Goal: Task Accomplishment & Management: Manage account settings

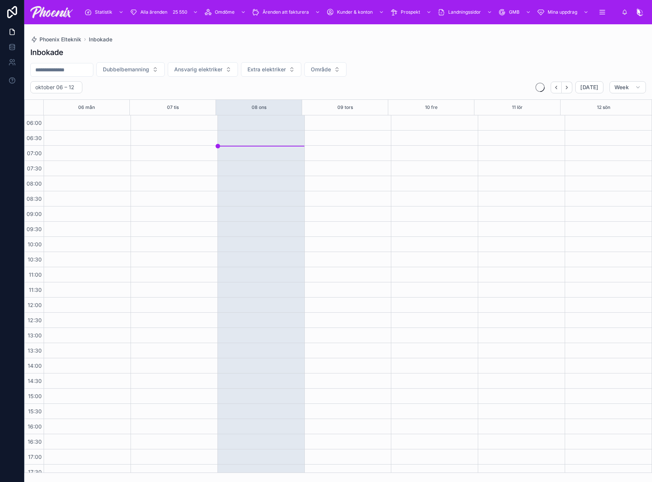
scroll to position [182, 0]
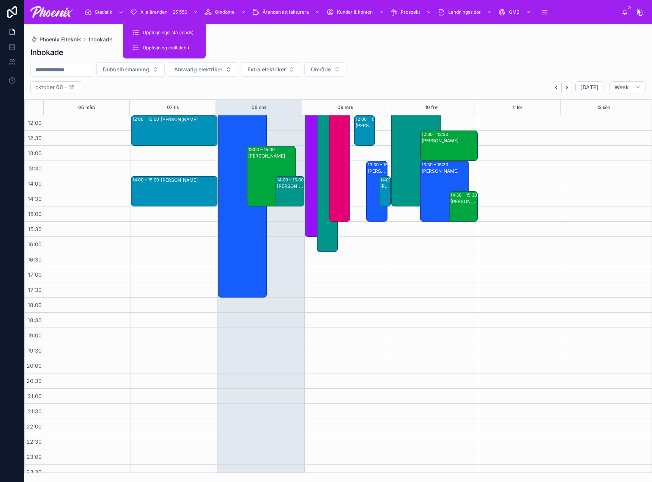
click at [169, 9] on div "Alla ärenden 25 550" at bounding box center [165, 12] width 70 height 12
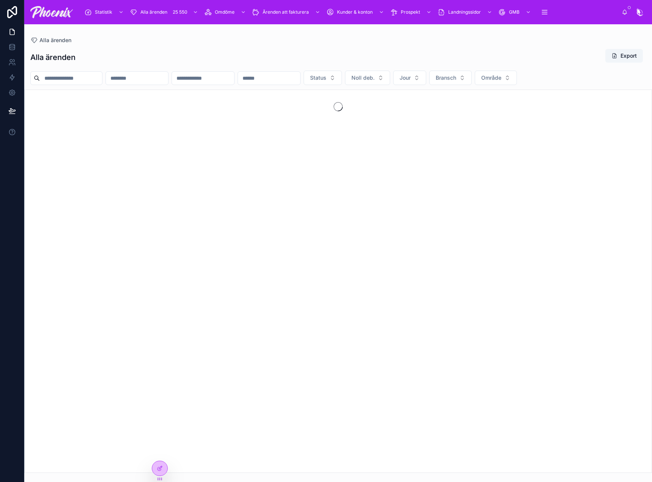
click at [69, 75] on input "text" at bounding box center [71, 78] width 62 height 11
paste input "*********"
type input "*********"
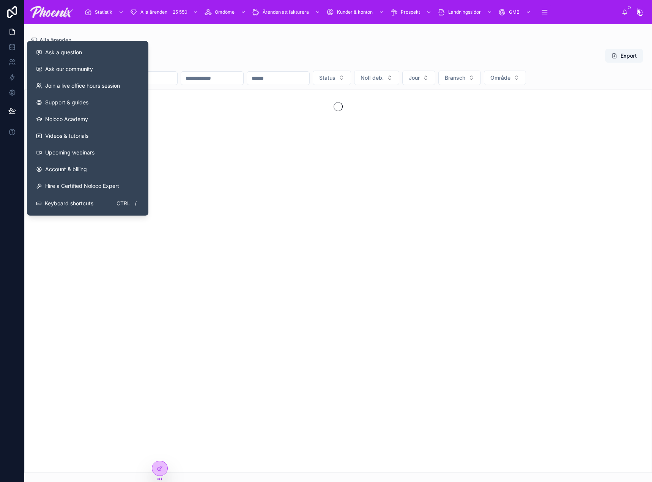
click at [209, 53] on div "Alla ärenden Export" at bounding box center [337, 57] width 615 height 17
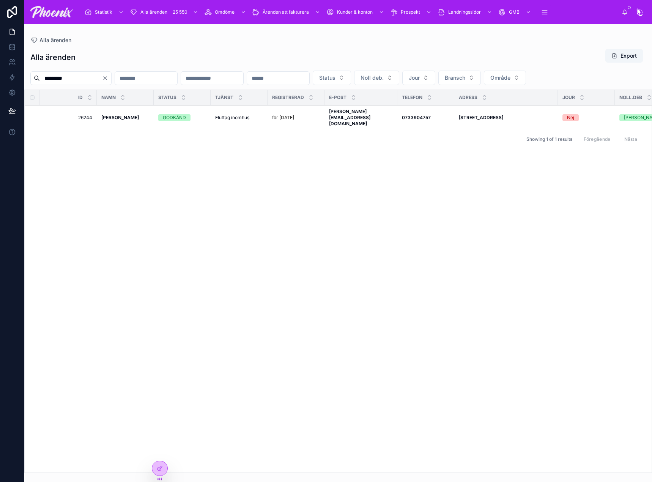
click at [115, 115] on strong "[PERSON_NAME]" at bounding box center [120, 118] width 38 height 6
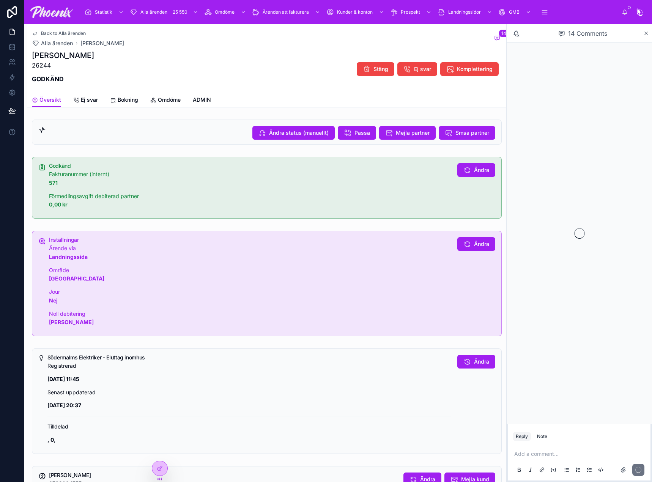
click at [154, 97] on icon at bounding box center [153, 100] width 6 height 6
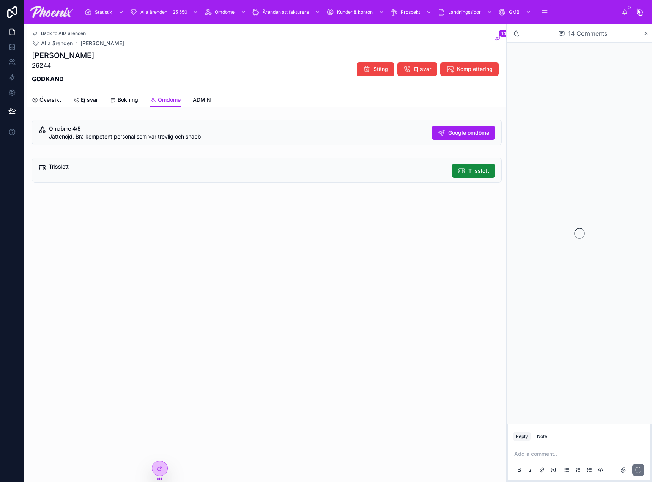
click at [474, 170] on span "Trisslott" at bounding box center [478, 171] width 21 height 8
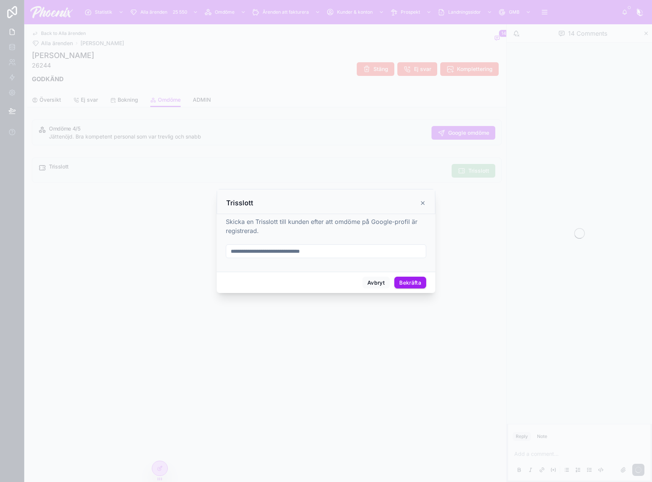
click at [272, 252] on input "text" at bounding box center [325, 251] width 199 height 11
paste input "**********"
type input "**********"
click at [416, 279] on button "Bekräfta" at bounding box center [410, 282] width 32 height 12
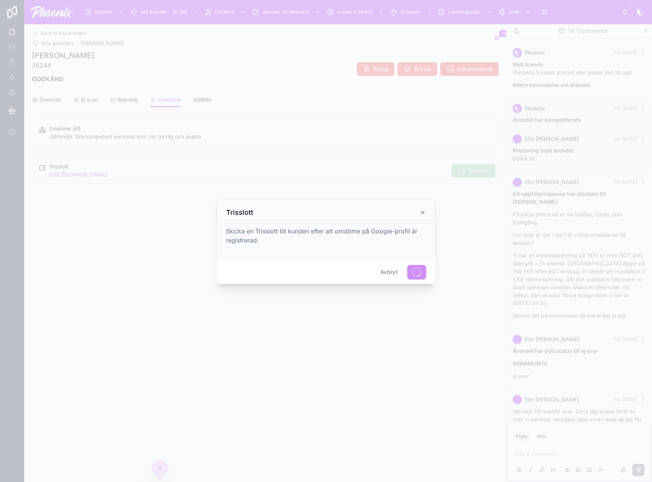
scroll to position [377, 0]
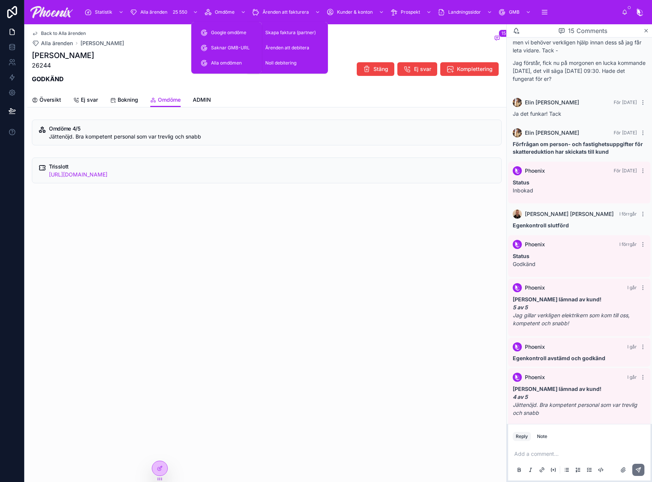
click at [227, 10] on span "Omdöme" at bounding box center [225, 12] width 20 height 6
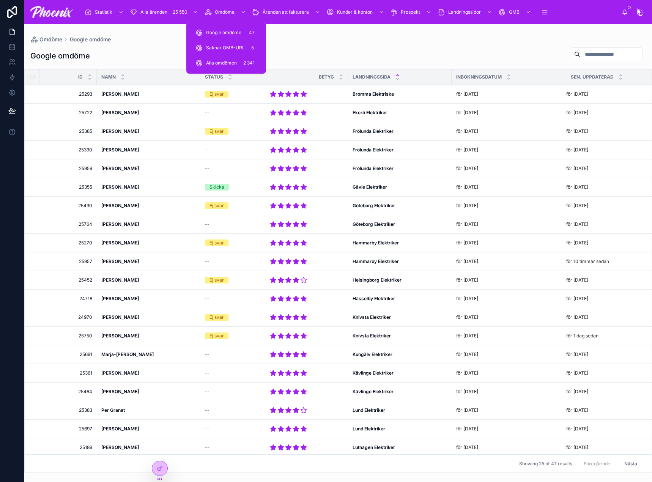
click at [230, 61] on span "Alla omdömen" at bounding box center [221, 63] width 31 height 6
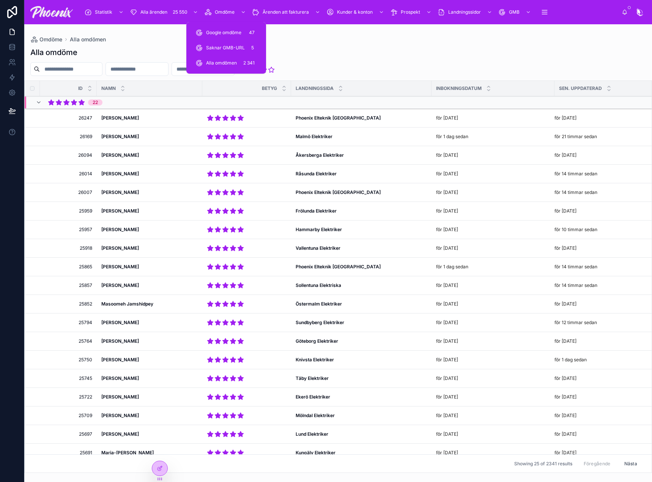
click at [145, 55] on div "Alla omdöme" at bounding box center [337, 52] width 615 height 11
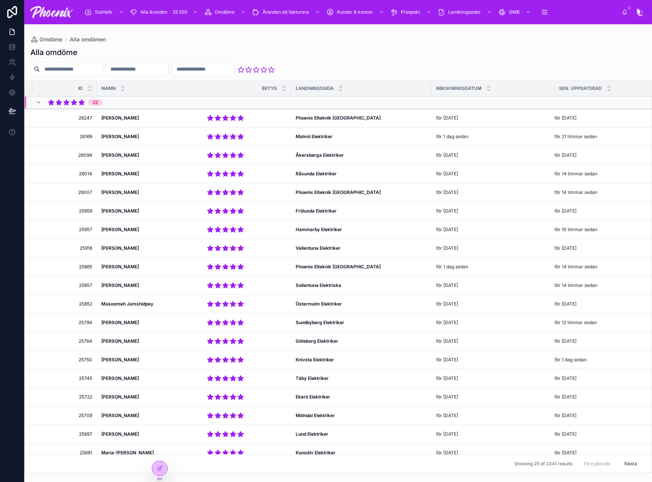
drag, startPoint x: 160, startPoint y: 466, endPoint x: 165, endPoint y: 457, distance: 11.2
click at [160, 466] on icon at bounding box center [160, 468] width 6 height 6
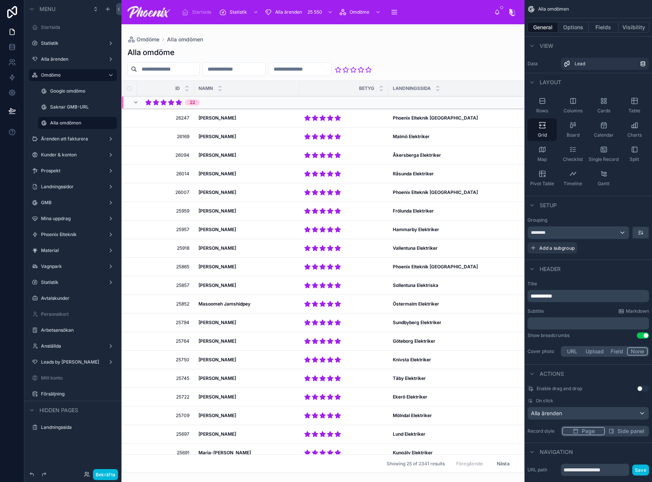
click at [269, 47] on div at bounding box center [322, 252] width 403 height 457
click at [603, 24] on button "Fields" at bounding box center [603, 27] width 30 height 11
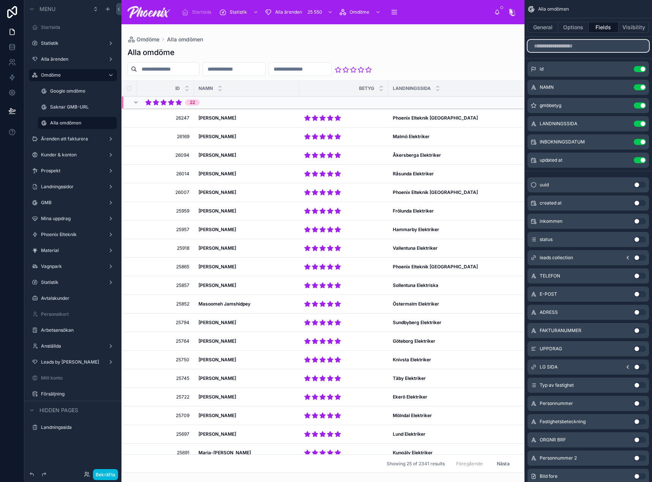
click at [582, 49] on input "scrollable content" at bounding box center [587, 46] width 121 height 12
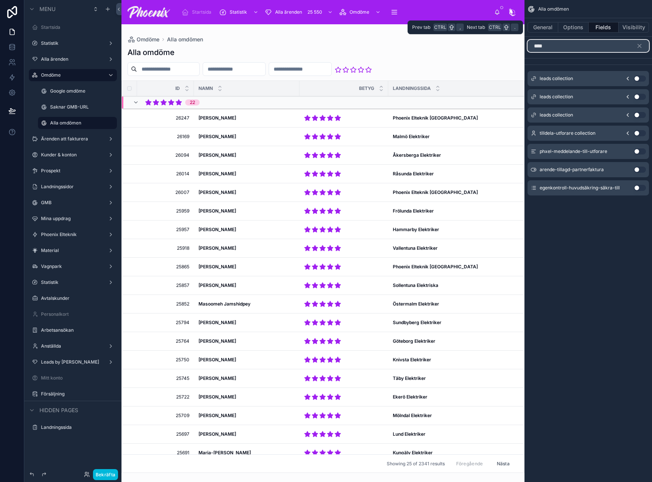
type input "****"
click at [571, 31] on button "Options" at bounding box center [573, 27] width 30 height 11
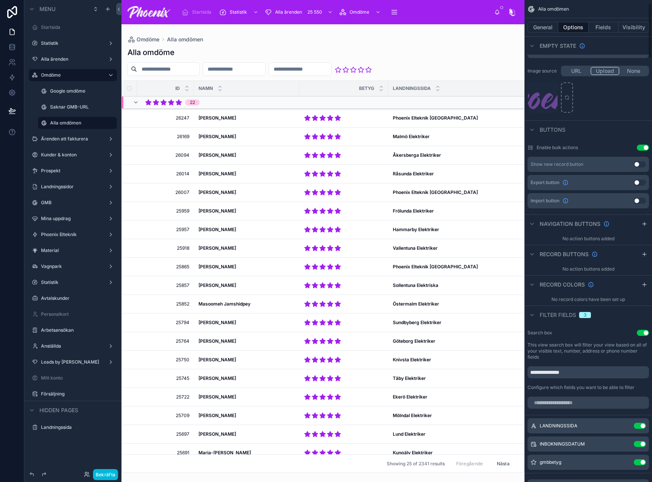
scroll to position [190, 0]
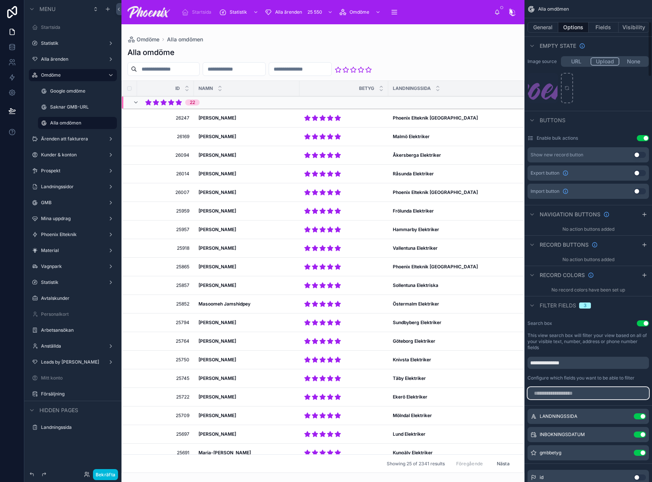
click at [607, 393] on input "scrollable content" at bounding box center [587, 393] width 121 height 12
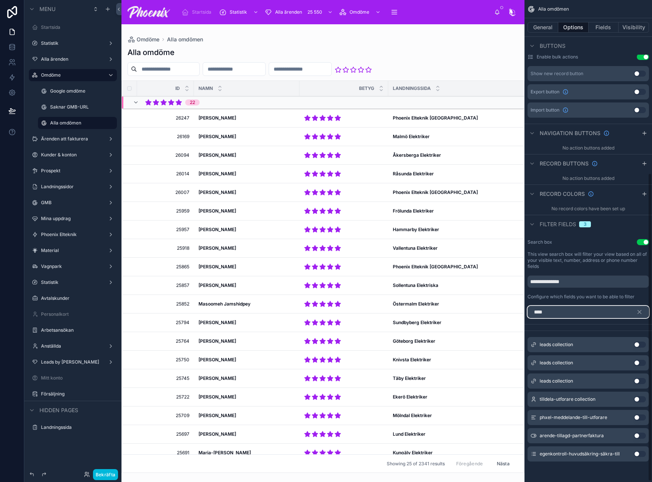
scroll to position [272, 0]
type input "****"
click at [638, 398] on button "Use setting" at bounding box center [639, 398] width 12 height 6
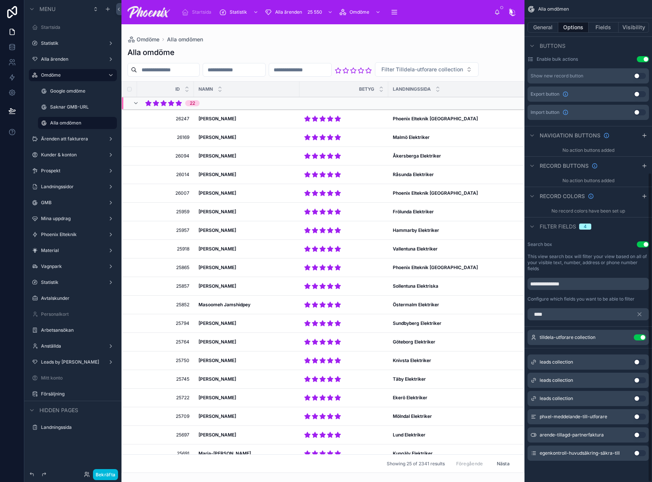
scroll to position [269, 0]
click at [381, 73] on span "Filter Tilldela-utforare collection" at bounding box center [422, 70] width 82 height 8
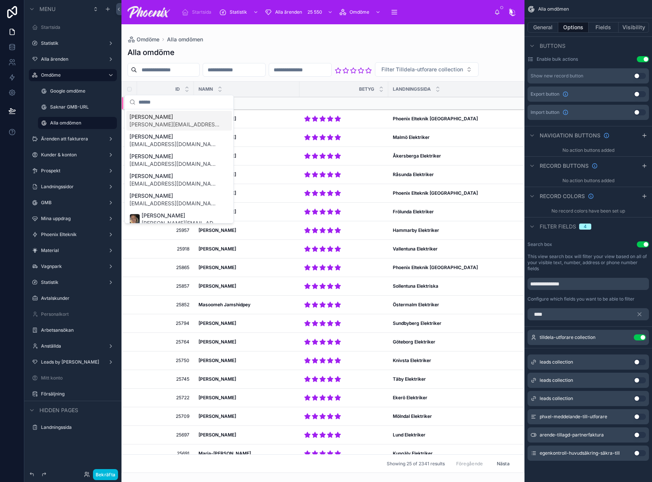
click at [381, 73] on span "Filter Tilldela-utforare collection" at bounding box center [422, 70] width 82 height 8
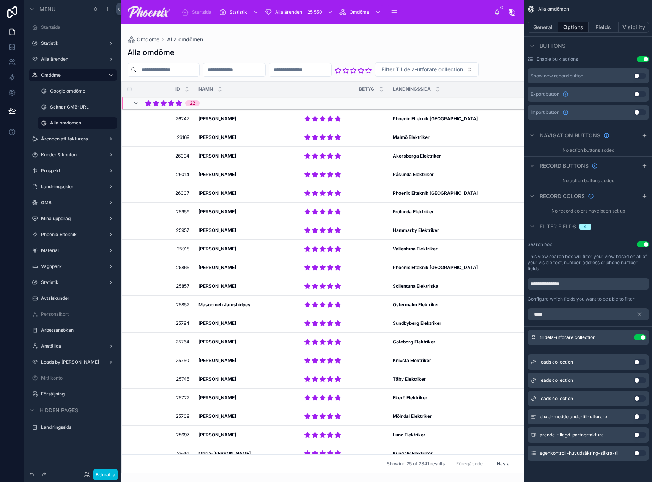
click at [0, 0] on icon "scrollable content" at bounding box center [0, 0] width 0 height 0
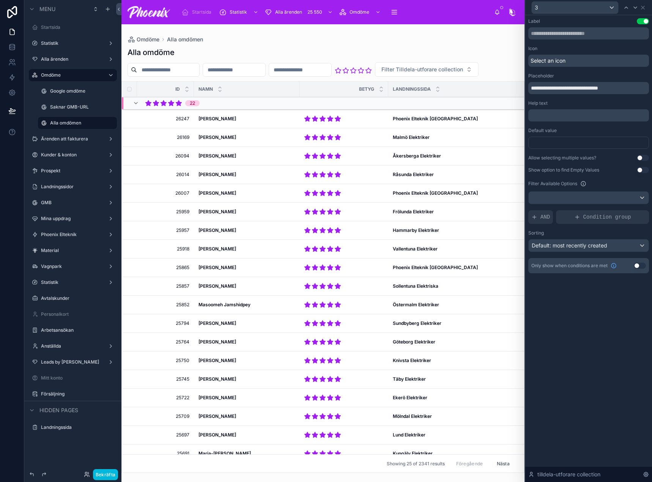
click at [542, 215] on span "AND" at bounding box center [544, 217] width 9 height 8
drag, startPoint x: 560, startPoint y: 223, endPoint x: 610, endPoint y: 222, distance: 50.1
click at [560, 223] on div "Add a filter" at bounding box center [588, 217] width 121 height 14
click at [0, 0] on icon at bounding box center [0, 0] width 0 height 0
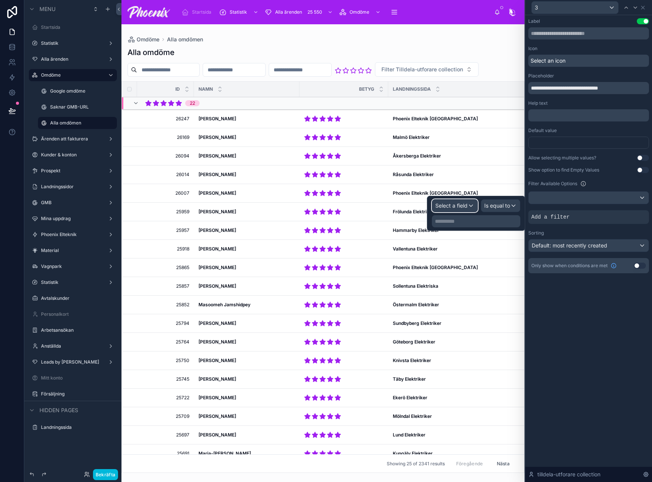
click at [470, 203] on div "Select a field" at bounding box center [454, 205] width 45 height 12
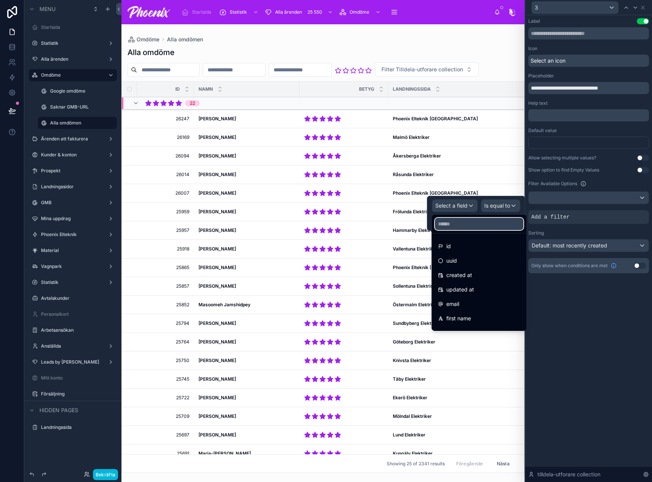
click at [470, 220] on input "text" at bounding box center [479, 224] width 88 height 12
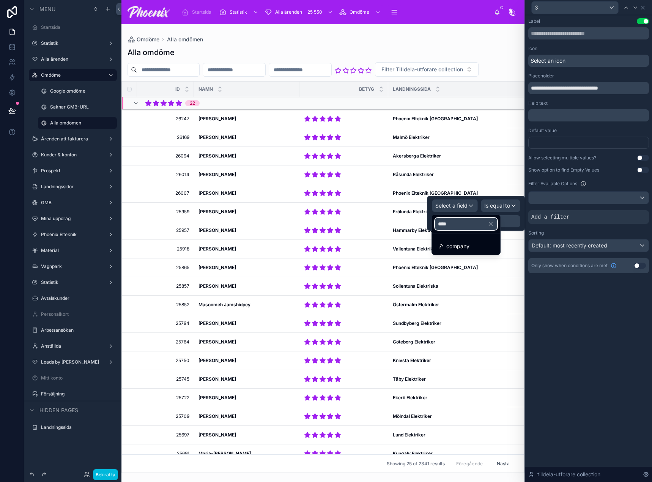
type input "****"
click at [479, 241] on div "company" at bounding box center [465, 246] width 65 height 14
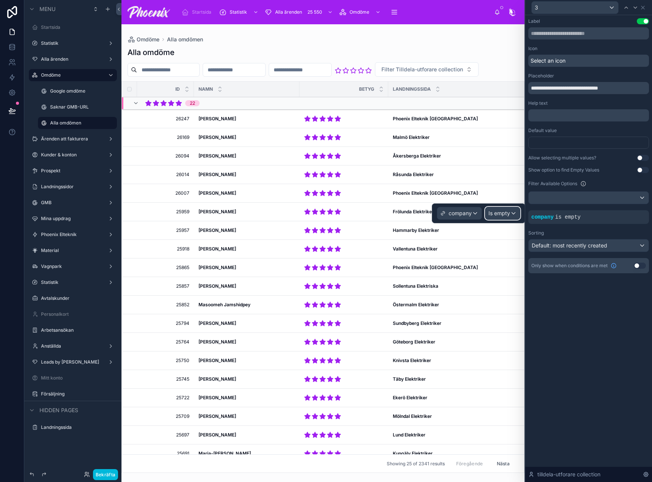
click at [499, 216] on span "Is empty" at bounding box center [499, 213] width 22 height 8
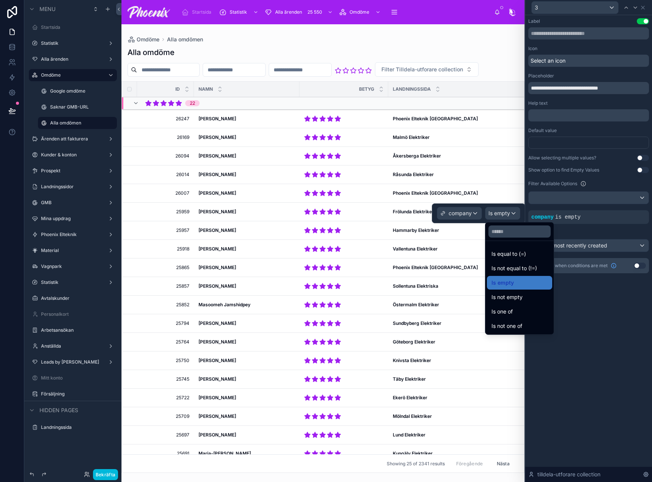
click at [507, 248] on ul "Is equal to (=) Is not equal to (!=) Is empty Is not empty Is one of Is not one…" at bounding box center [519, 287] width 68 height 93
click at [507, 248] on div "Is equal to (=)" at bounding box center [519, 254] width 65 height 14
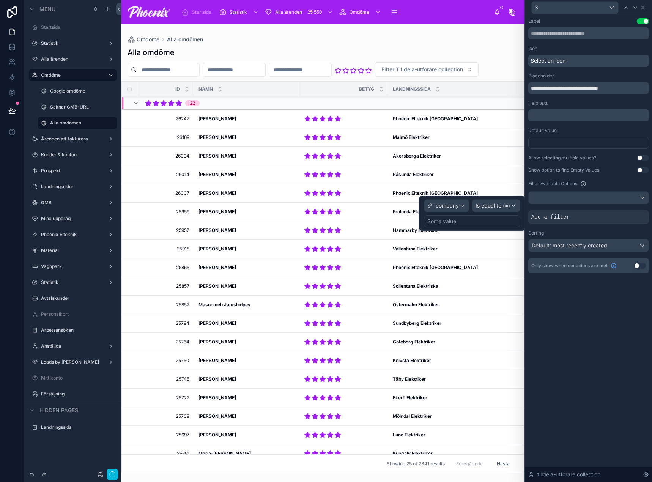
click at [458, 225] on div "Some value" at bounding box center [472, 221] width 96 height 12
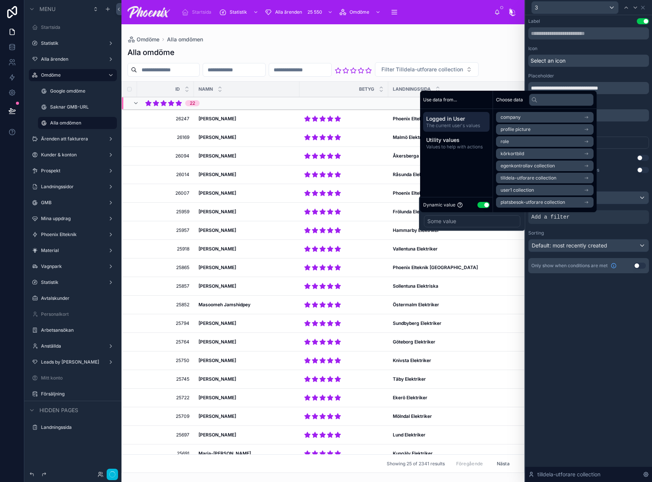
click at [459, 221] on div "Some value" at bounding box center [472, 221] width 96 height 12
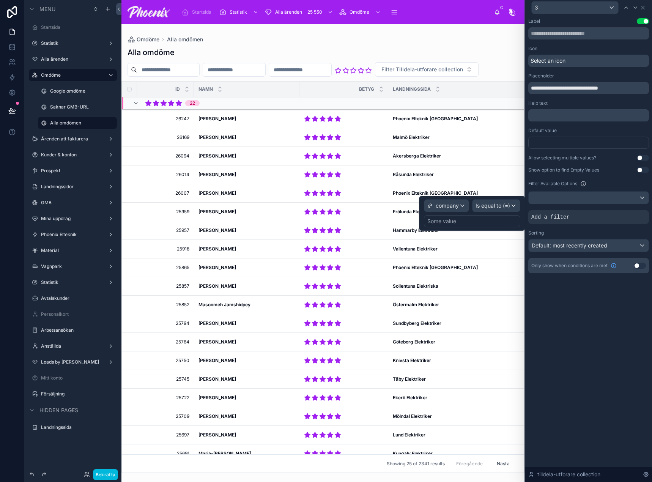
click at [428, 223] on div "Some value" at bounding box center [441, 221] width 29 height 8
click at [444, 224] on div "Some value" at bounding box center [441, 221] width 29 height 8
click at [470, 218] on div "Some value" at bounding box center [472, 221] width 96 height 12
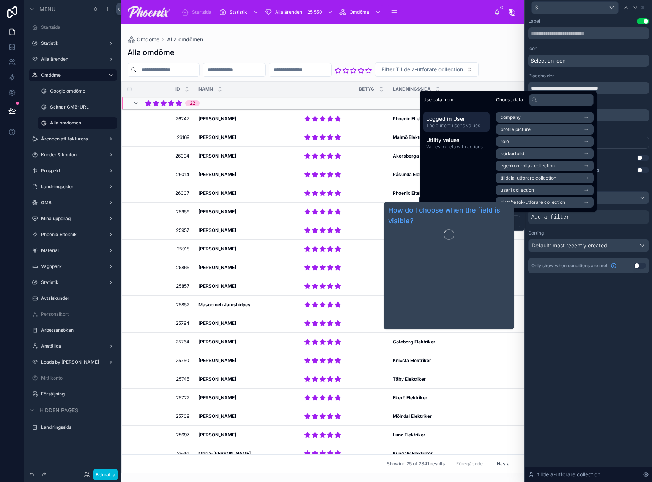
click at [579, 345] on div "**********" at bounding box center [588, 248] width 127 height 466
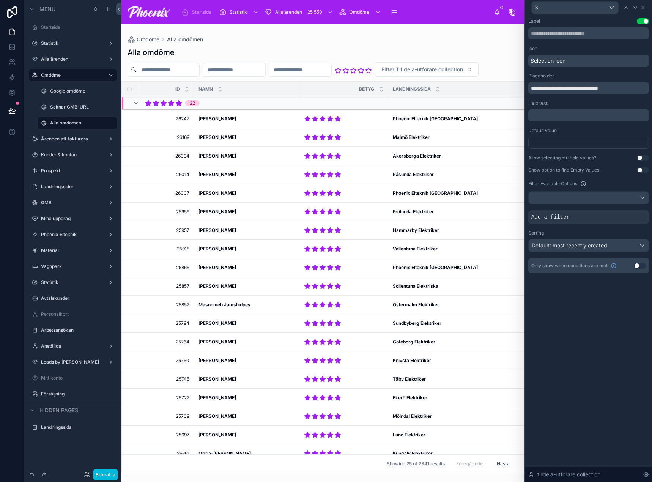
click at [0, 0] on div at bounding box center [0, 0] width 0 height 0
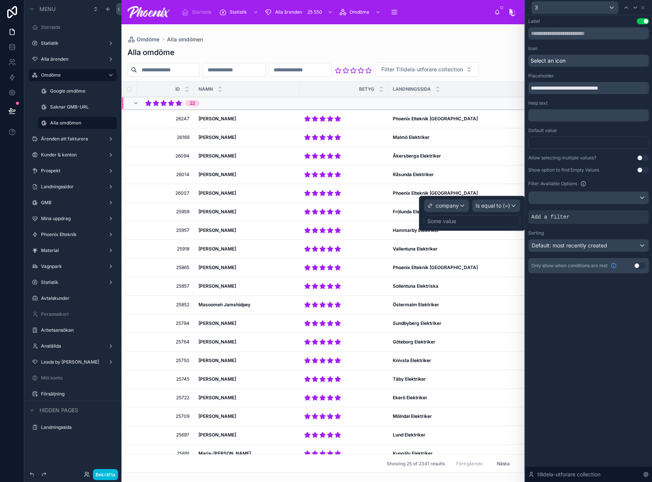
click at [433, 218] on div "Some value" at bounding box center [441, 221] width 29 height 8
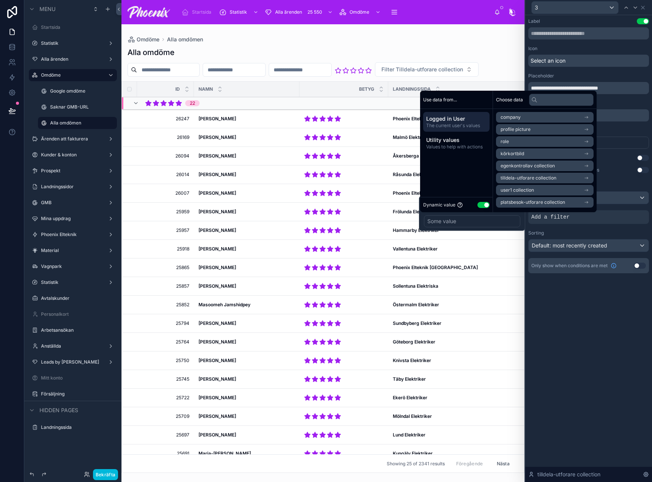
click at [487, 206] on button "Use setting" at bounding box center [483, 205] width 12 height 6
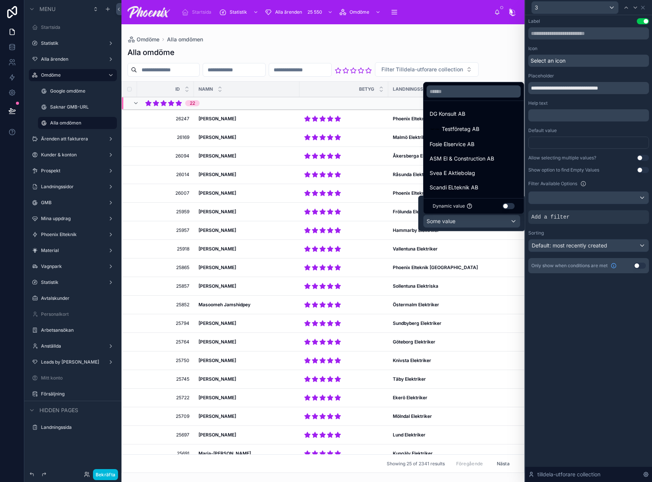
click at [435, 220] on div at bounding box center [471, 213] width 107 height 36
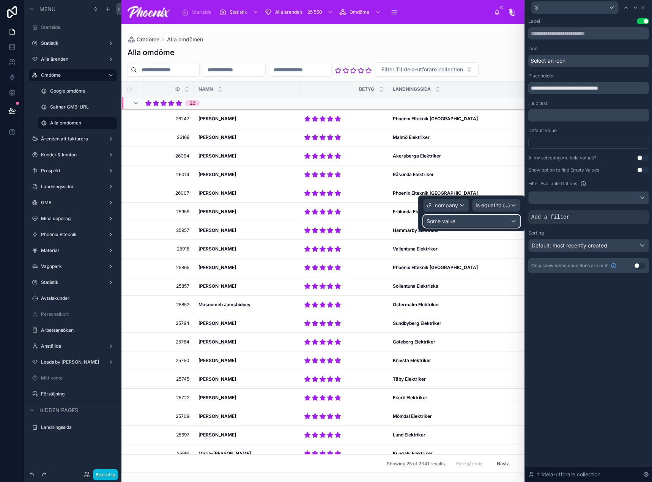
click at [449, 222] on span "Some value" at bounding box center [440, 221] width 29 height 6
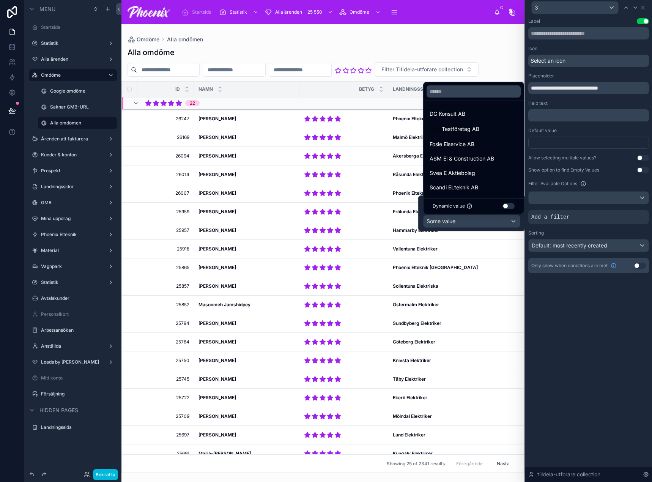
click at [426, 224] on div at bounding box center [471, 213] width 107 height 36
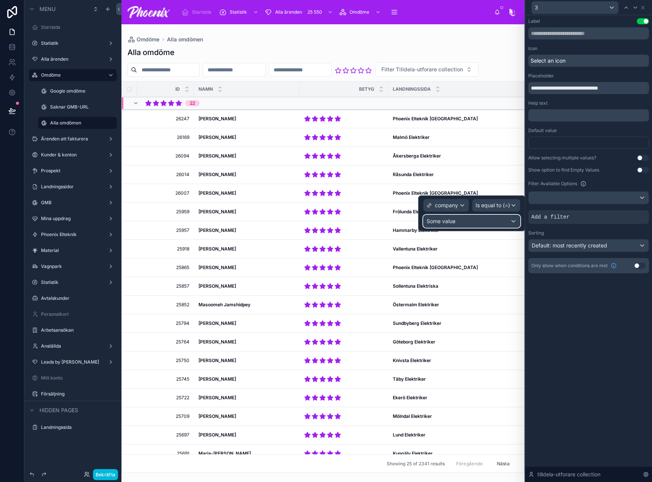
click at [432, 225] on span "Some value" at bounding box center [440, 221] width 29 height 8
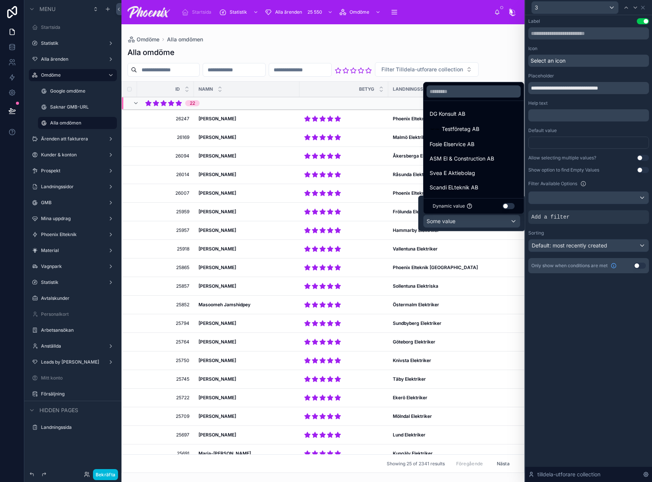
click at [427, 219] on div at bounding box center [471, 213] width 107 height 36
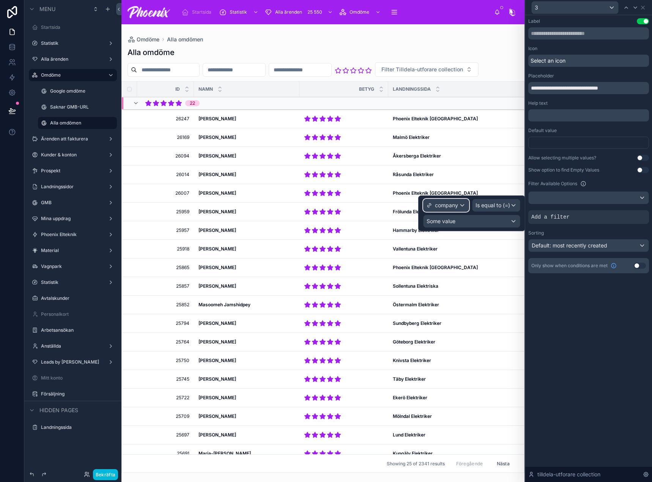
click at [449, 209] on div "company" at bounding box center [445, 205] width 45 height 12
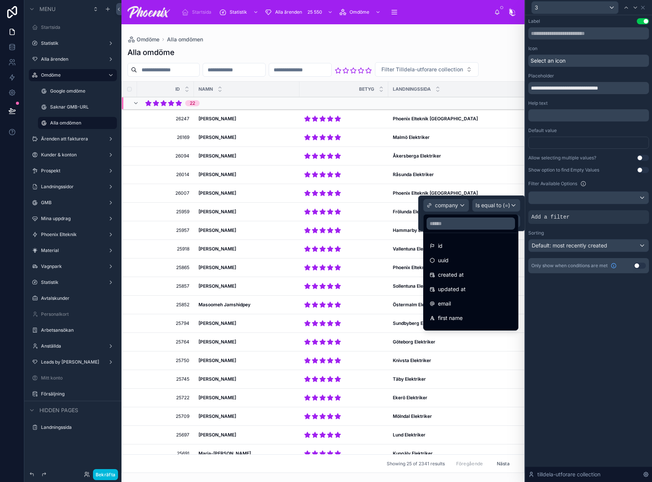
click at [479, 209] on div at bounding box center [471, 213] width 107 height 36
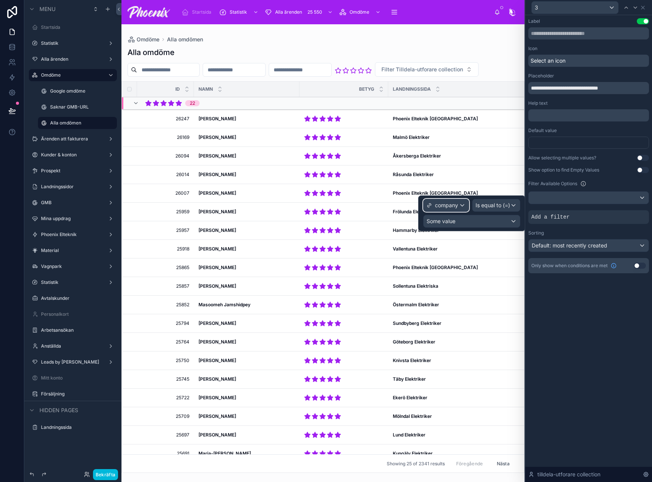
click at [451, 203] on span "company" at bounding box center [446, 205] width 23 height 8
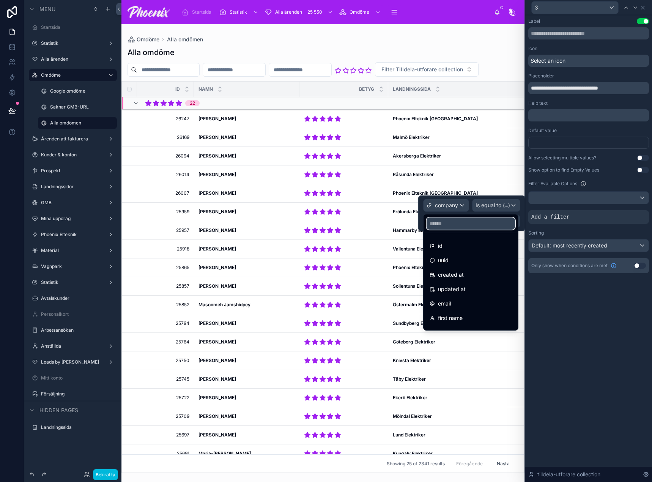
click at [455, 225] on input "text" at bounding box center [470, 223] width 88 height 12
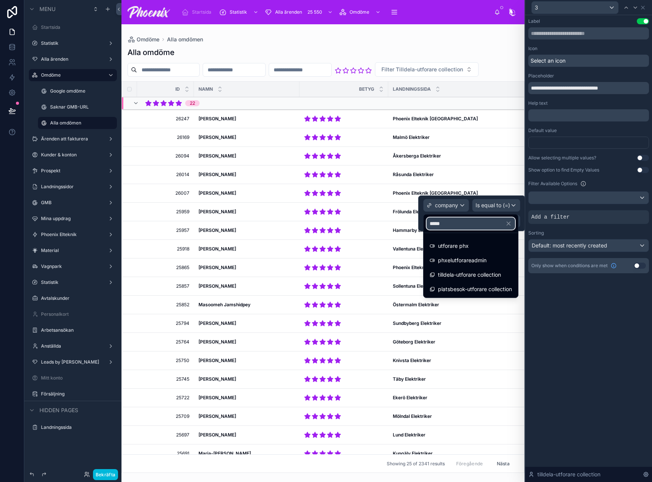
type input "*****"
click at [492, 256] on div "phxelutforareadmin" at bounding box center [470, 260] width 82 height 9
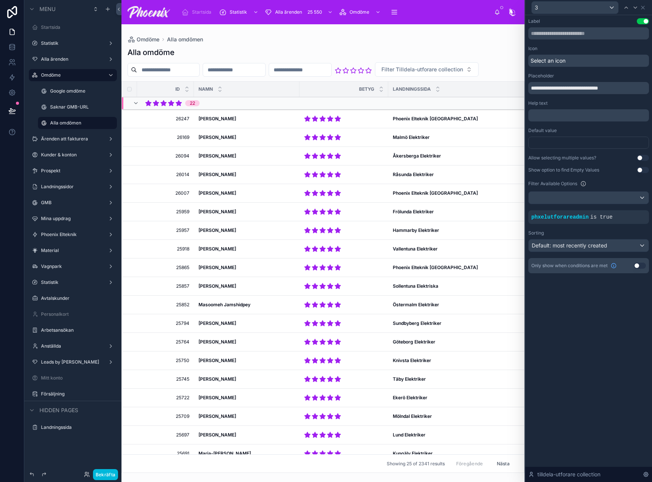
click at [375, 77] on button "Filter Tilldela-utforare collection" at bounding box center [427, 69] width 104 height 14
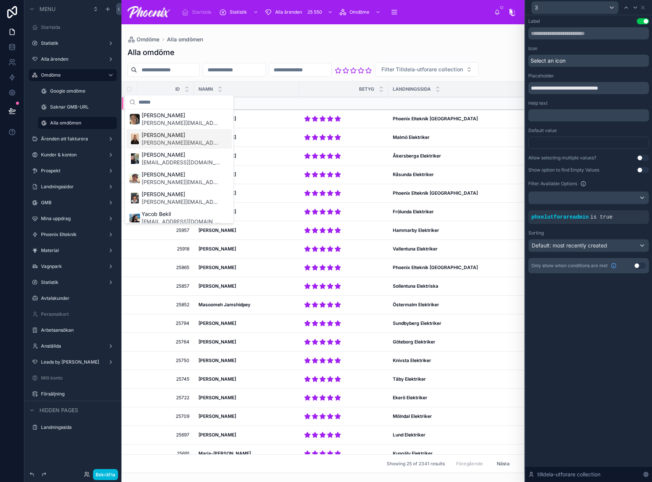
scroll to position [0, 0]
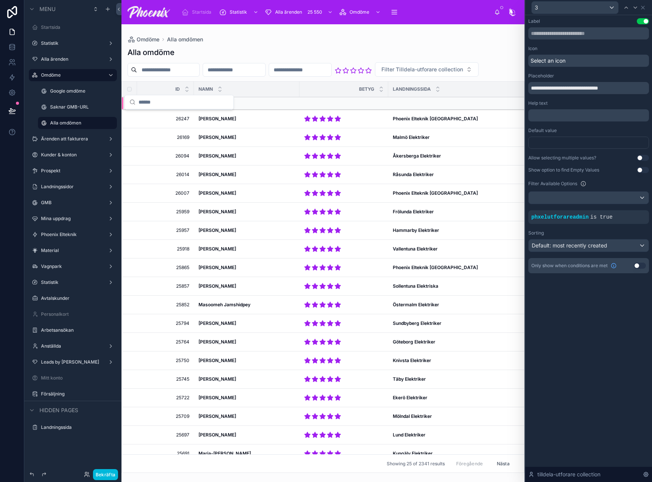
drag, startPoint x: 616, startPoint y: 230, endPoint x: 612, endPoint y: 245, distance: 14.8
click at [616, 233] on div "Sorting" at bounding box center [588, 233] width 121 height 6
click at [612, 245] on div "Default: most recently created" at bounding box center [588, 245] width 120 height 12
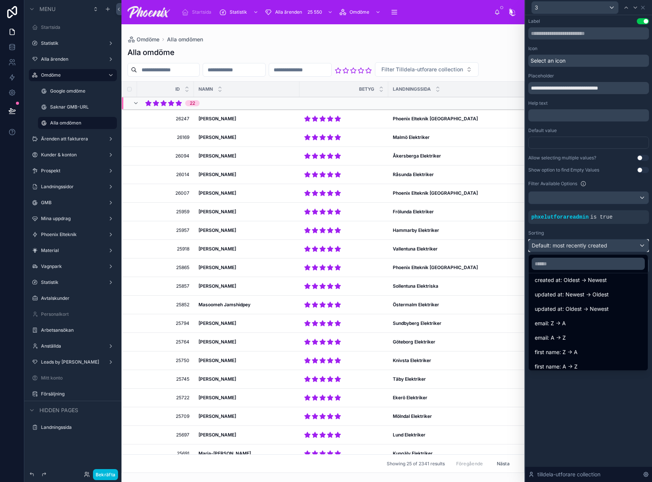
scroll to position [38, 0]
click at [602, 359] on div "first name: A -> Z" at bounding box center [587, 363] width 107 height 9
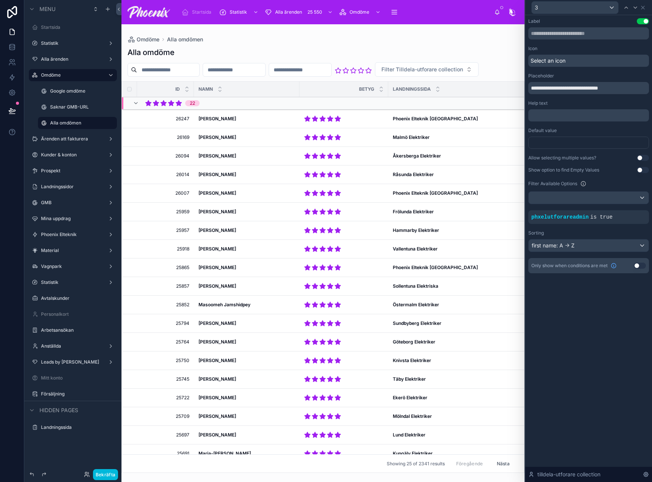
click at [381, 73] on span "Filter Tilldela-utforare collection" at bounding box center [422, 70] width 82 height 8
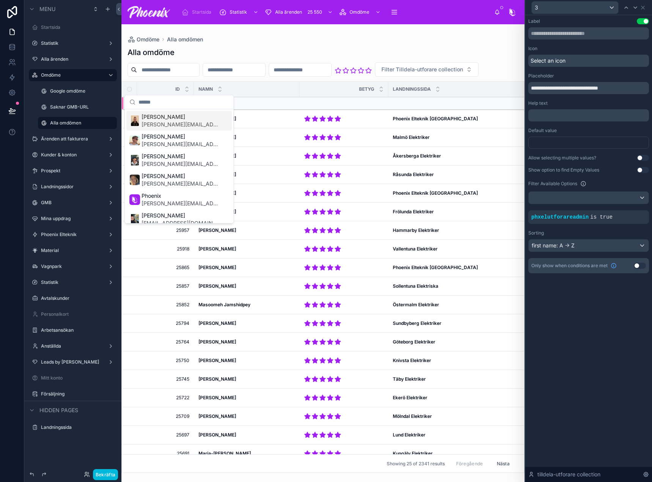
click at [381, 73] on span "Filter Tilldela-utforare collection" at bounding box center [422, 70] width 82 height 8
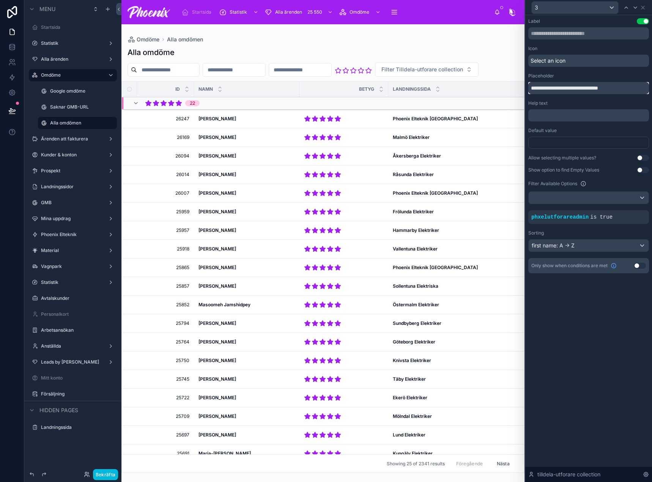
click at [568, 89] on input "**********" at bounding box center [588, 88] width 121 height 12
type input "**********"
click at [642, 8] on icon at bounding box center [642, 7] width 3 height 3
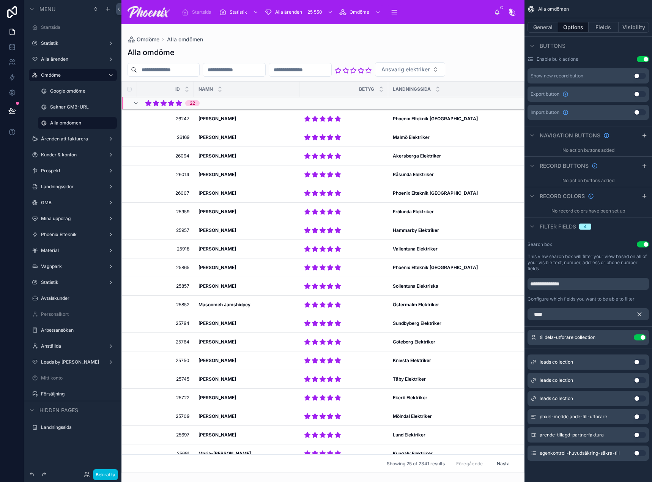
drag, startPoint x: 639, startPoint y: 311, endPoint x: 570, endPoint y: 345, distance: 77.2
click at [638, 311] on icon "scrollable content" at bounding box center [639, 314] width 7 height 7
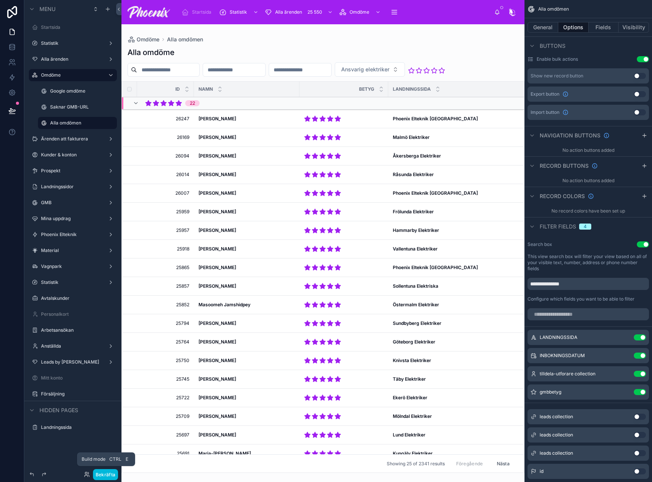
click at [99, 471] on button "Bekräfta" at bounding box center [105, 474] width 25 height 11
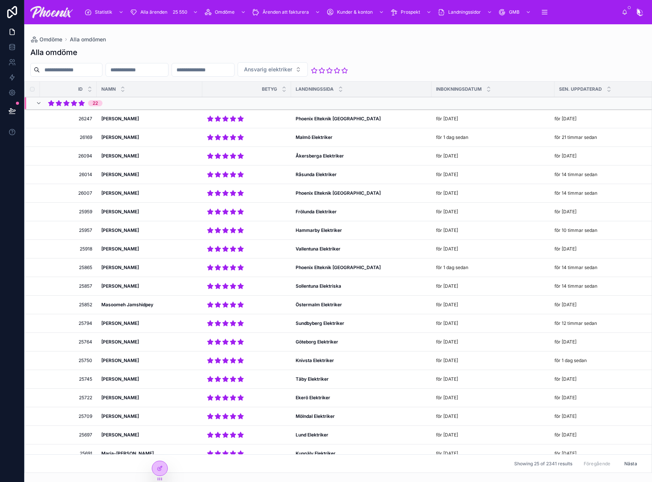
click at [292, 70] on span "Ansvarig elektriker" at bounding box center [268, 70] width 48 height 8
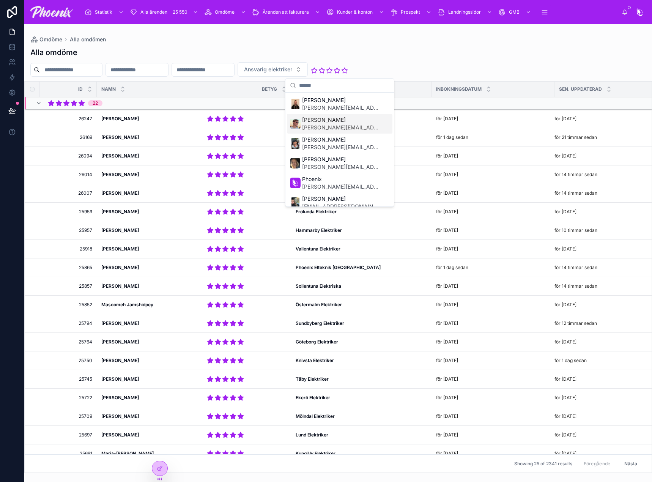
click at [341, 121] on span "[PERSON_NAME]" at bounding box center [341, 120] width 78 height 8
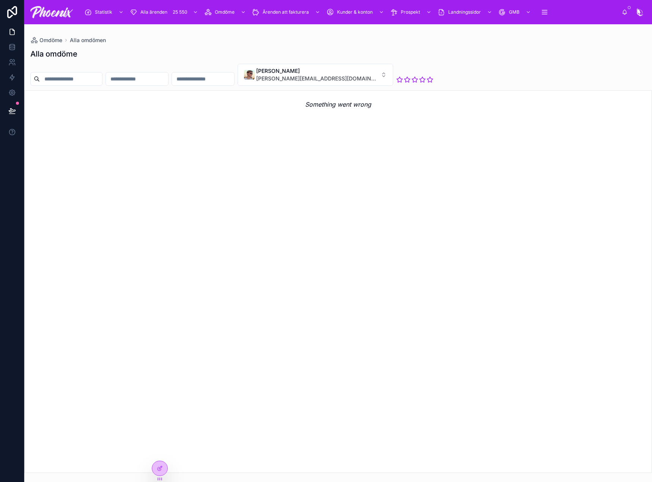
click at [379, 67] on button "[PERSON_NAME] [PERSON_NAME][EMAIL_ADDRESS][DOMAIN_NAME]" at bounding box center [314, 75] width 155 height 22
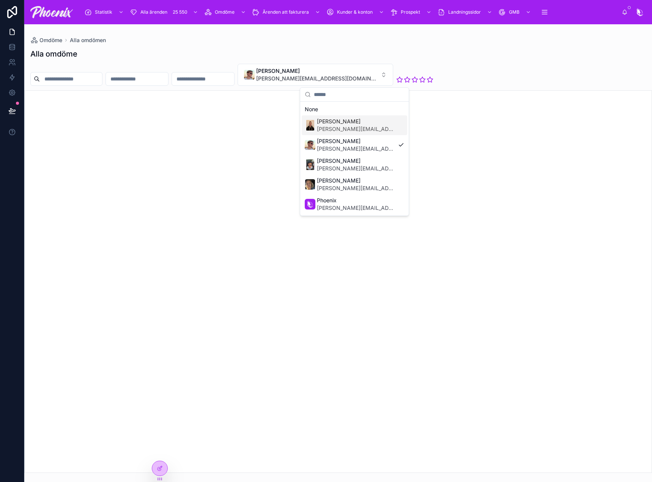
click at [374, 119] on span "[PERSON_NAME]" at bounding box center [356, 122] width 78 height 8
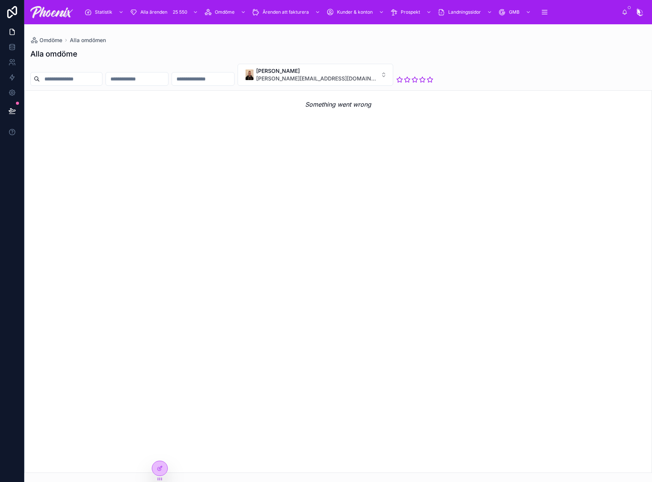
click at [157, 468] on icon at bounding box center [160, 468] width 6 height 6
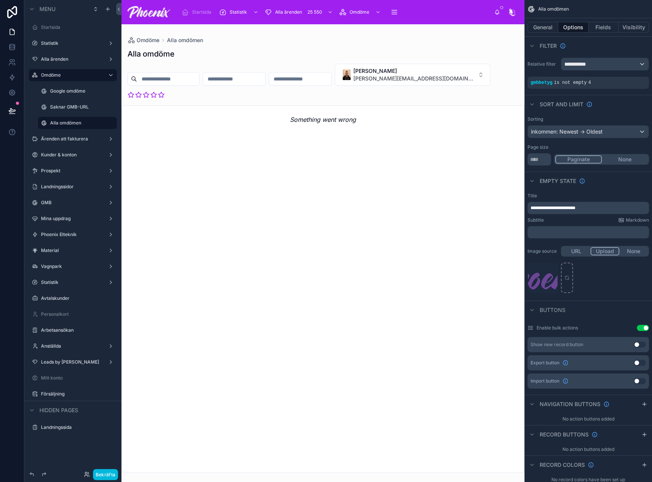
click at [419, 79] on div at bounding box center [322, 252] width 403 height 457
click at [432, 77] on span "[PERSON_NAME][EMAIL_ADDRESS][DOMAIN_NAME]" at bounding box center [413, 79] width 121 height 8
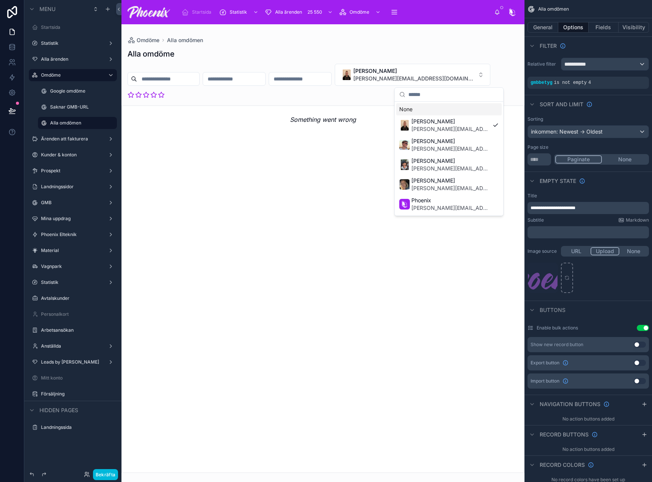
click at [424, 107] on div "None" at bounding box center [448, 109] width 105 height 12
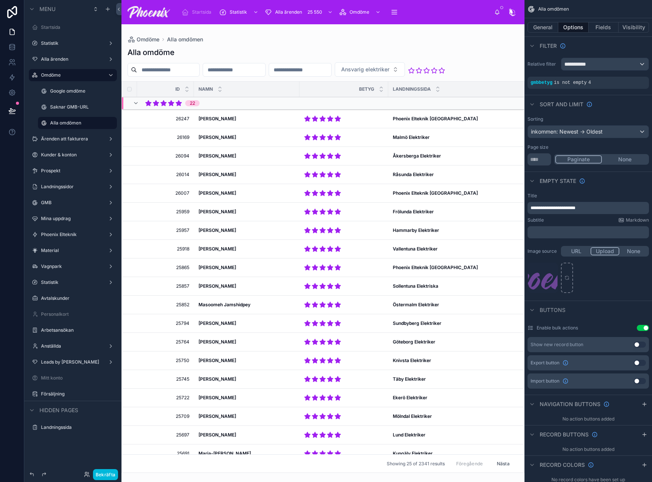
click at [367, 50] on div "Alla omdöme" at bounding box center [322, 52] width 391 height 11
click at [599, 30] on button "Fields" at bounding box center [603, 27] width 30 height 11
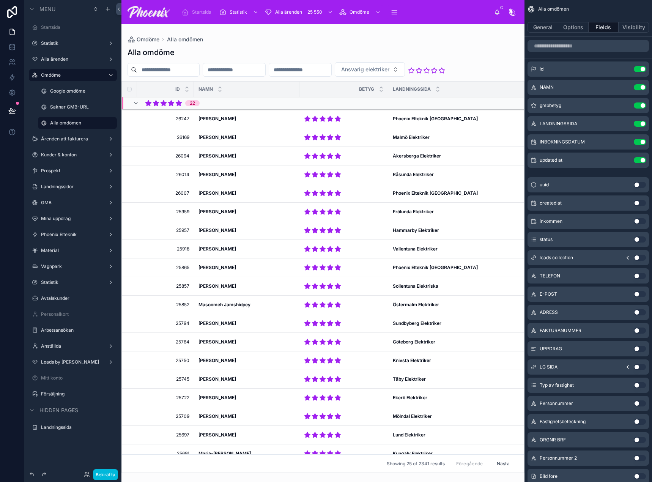
click at [571, 29] on button "Options" at bounding box center [573, 27] width 30 height 11
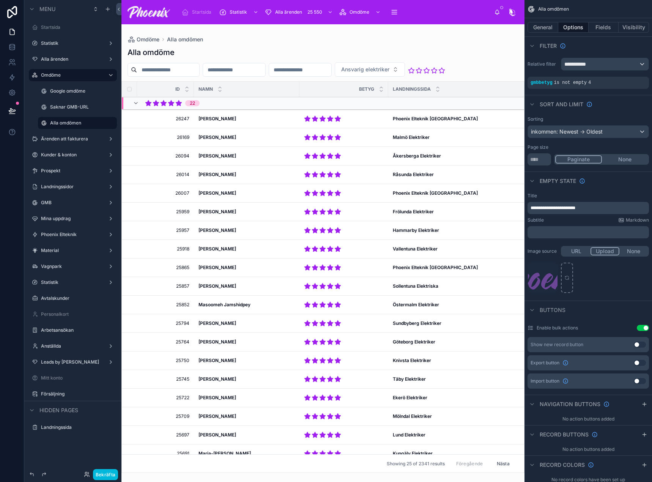
click at [0, 0] on icon "scrollable content" at bounding box center [0, 0] width 0 height 0
click at [516, 80] on div "Is not empty" at bounding box center [497, 79] width 44 height 12
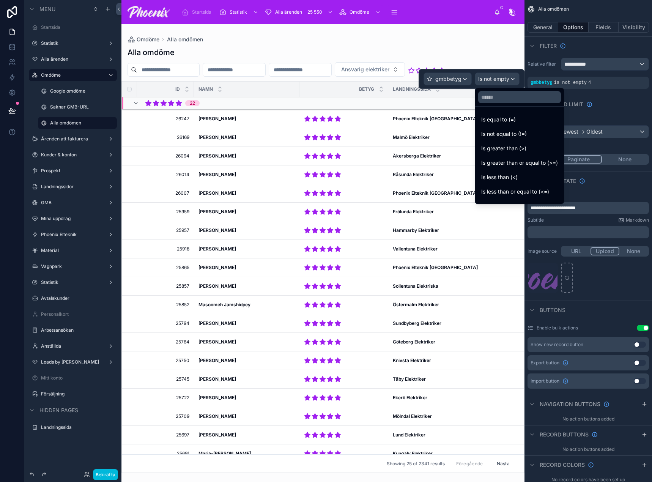
click at [513, 115] on div "Is equal to (=)" at bounding box center [519, 120] width 86 height 14
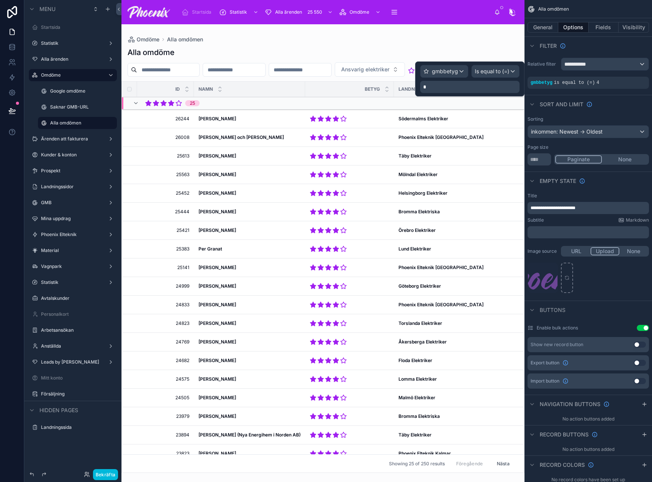
click at [472, 90] on p "*" at bounding box center [470, 87] width 95 height 8
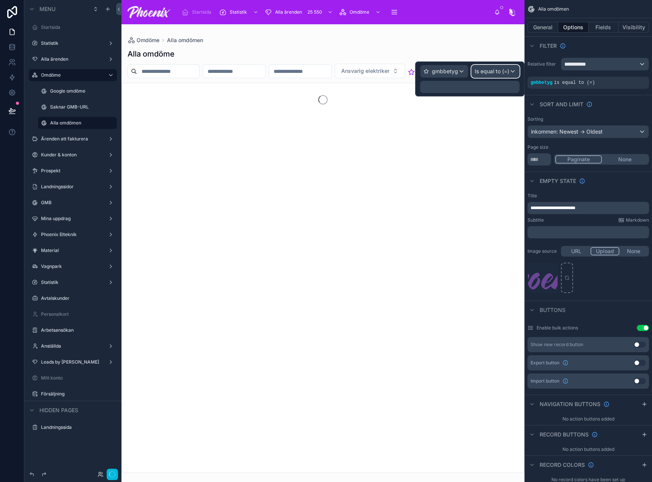
click at [505, 72] on span "Is equal to (=)" at bounding box center [491, 72] width 35 height 8
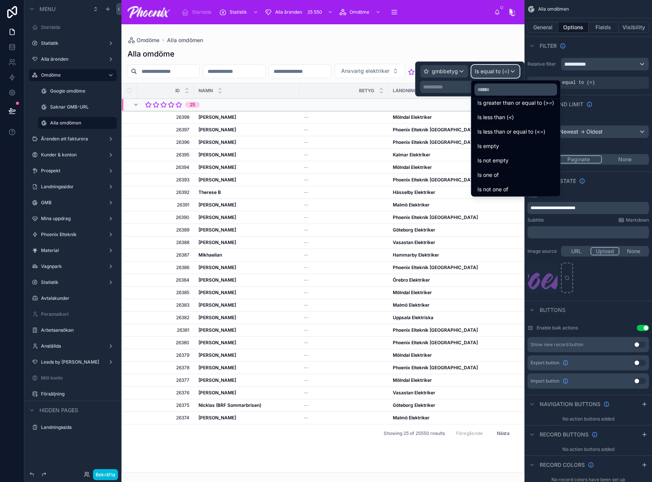
scroll to position [54, 0]
click at [537, 160] on div "Is not empty" at bounding box center [515, 158] width 77 height 9
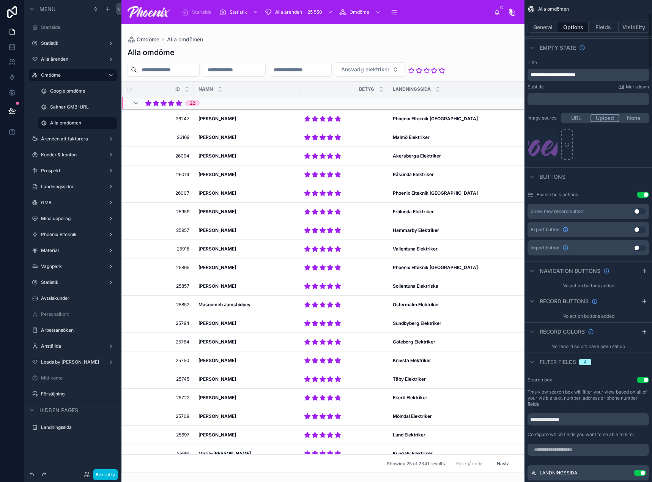
scroll to position [303, 0]
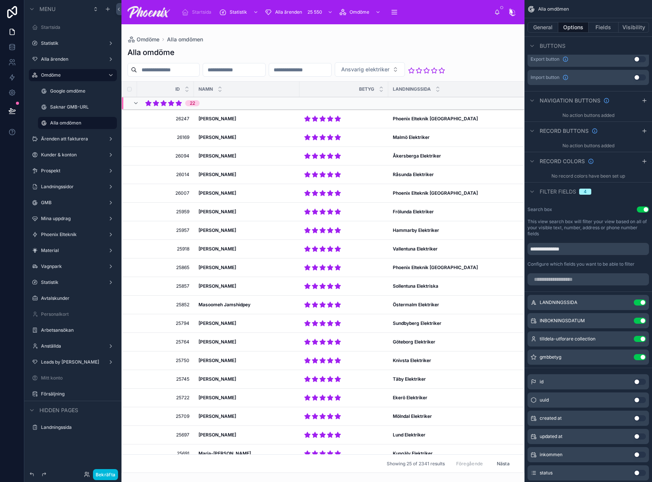
click at [0, 0] on icon "scrollable content" at bounding box center [0, 0] width 0 height 0
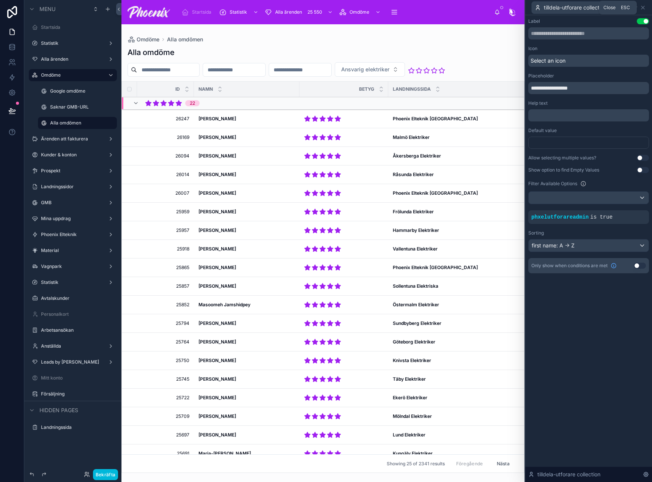
click at [644, 9] on icon at bounding box center [642, 7] width 3 height 3
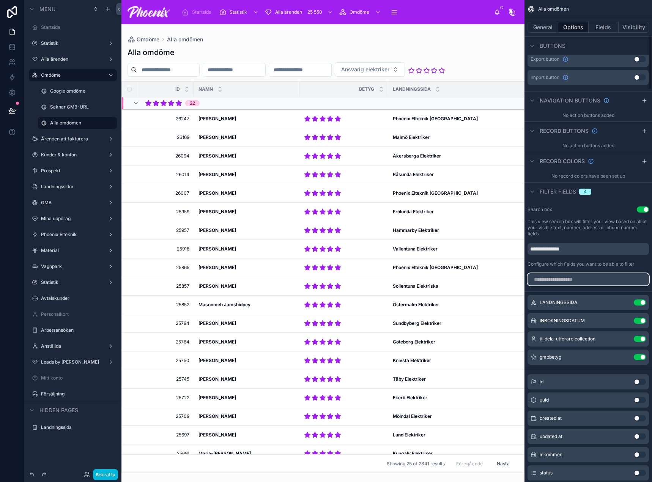
click at [607, 279] on input "scrollable content" at bounding box center [587, 279] width 121 height 12
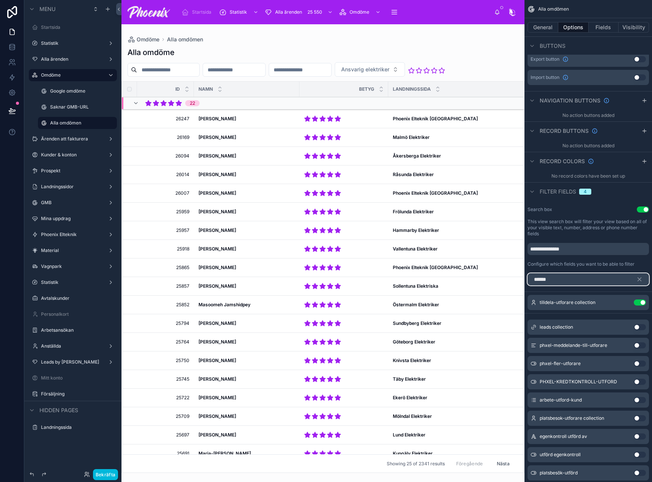
scroll to position [232, 0]
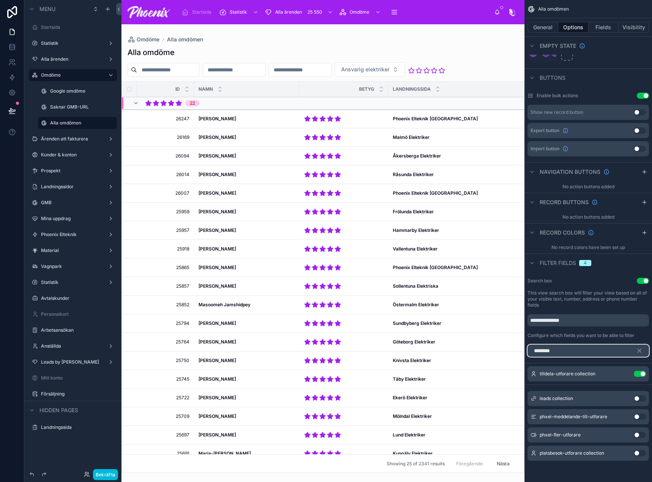
click at [600, 352] on input "********" at bounding box center [587, 350] width 121 height 12
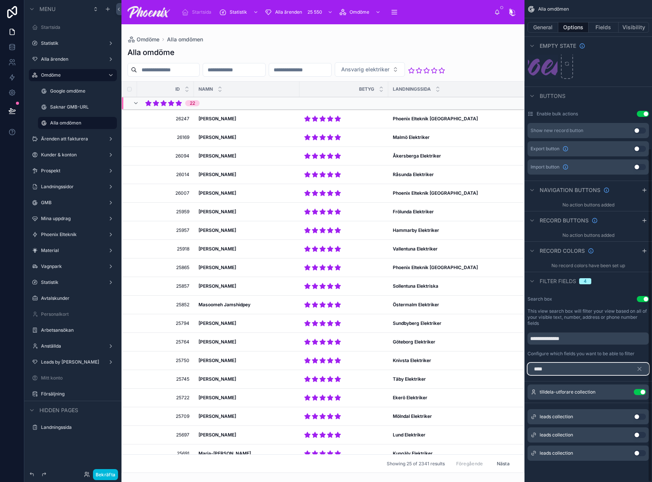
scroll to position [269, 0]
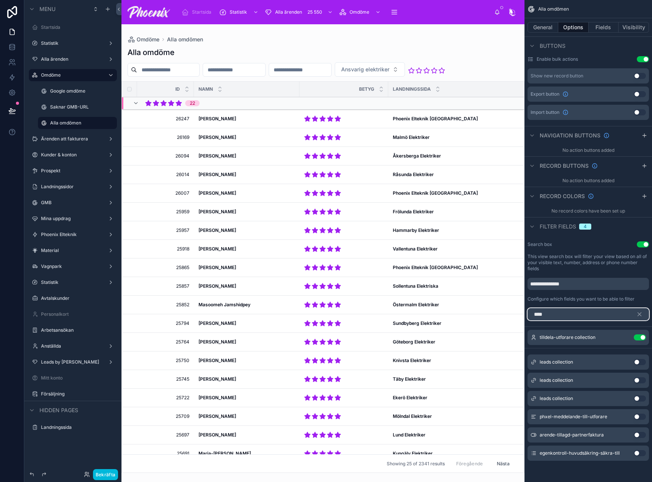
type input "****"
click at [420, 81] on div "Alla omdöme Ansvarig elektriker Id NAMN betyg LANDNINGSSIDA INBOKNINGSDATUM sen…" at bounding box center [322, 257] width 403 height 430
click at [405, 75] on button "Ansvarig elektriker" at bounding box center [370, 69] width 70 height 14
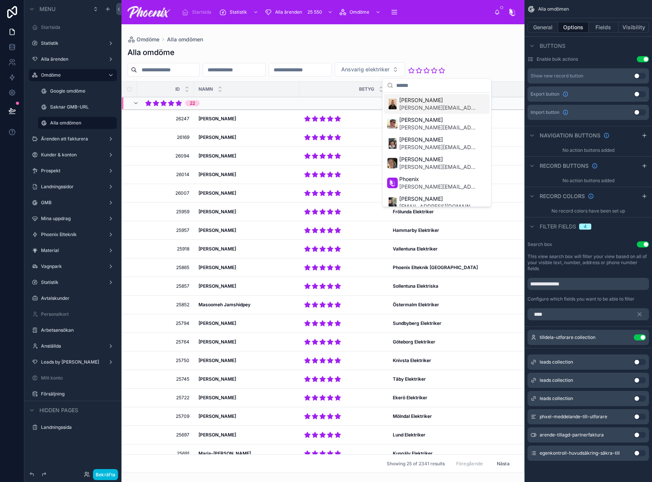
click at [422, 101] on span "[PERSON_NAME]" at bounding box center [438, 100] width 78 height 8
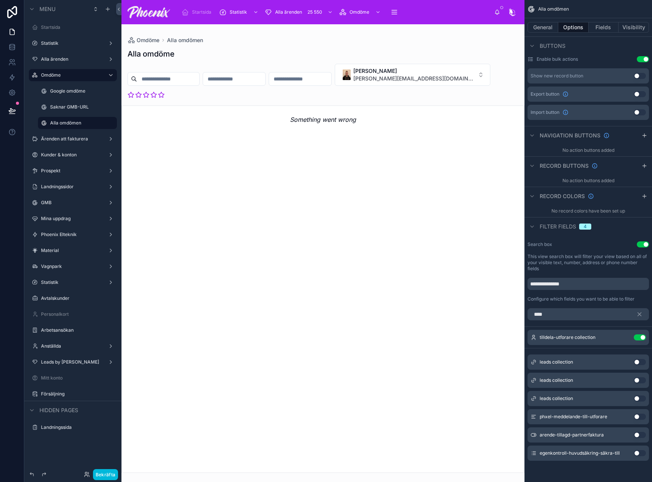
click at [436, 77] on span "[PERSON_NAME][EMAIL_ADDRESS][DOMAIN_NAME]" at bounding box center [413, 79] width 121 height 8
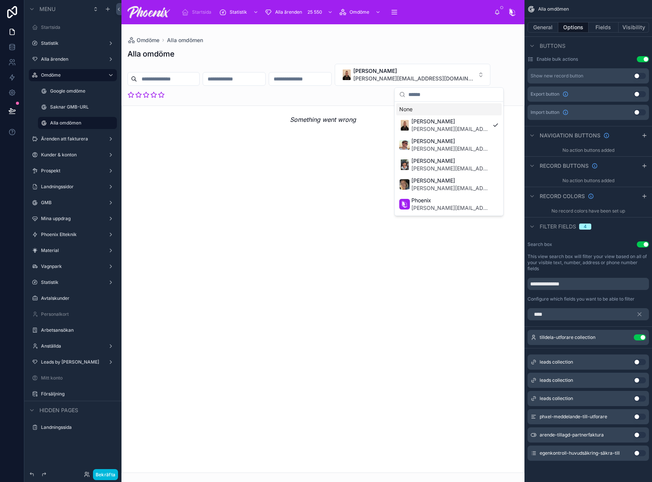
click at [431, 106] on div "None" at bounding box center [448, 109] width 105 height 12
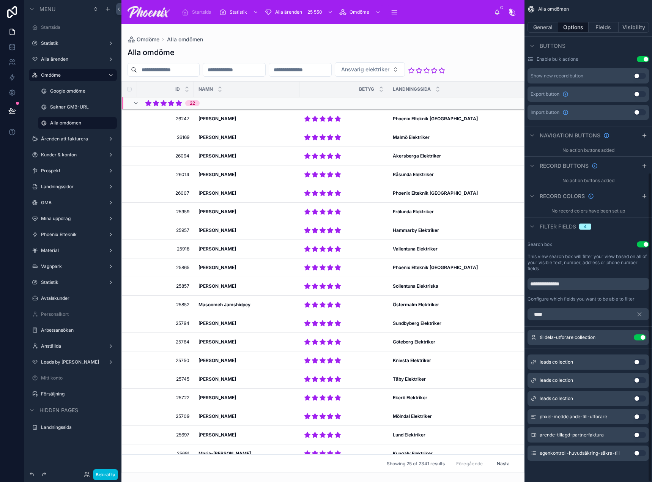
click at [641, 338] on button "Use setting" at bounding box center [639, 337] width 12 height 6
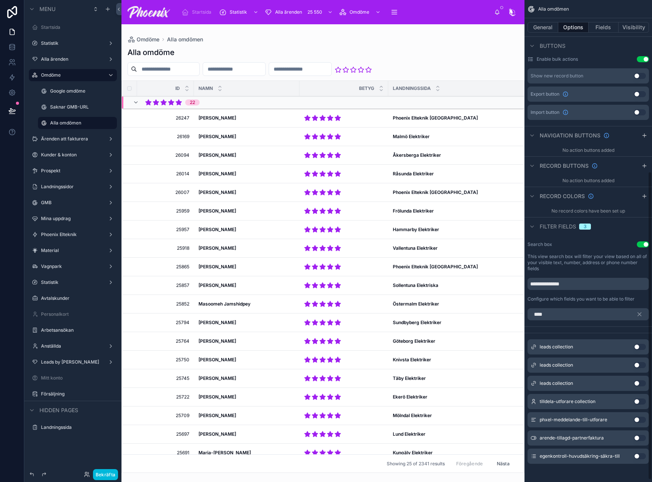
drag, startPoint x: 115, startPoint y: 476, endPoint x: 19, endPoint y: 118, distance: 369.9
click at [115, 475] on button "Bekräfta" at bounding box center [105, 474] width 25 height 11
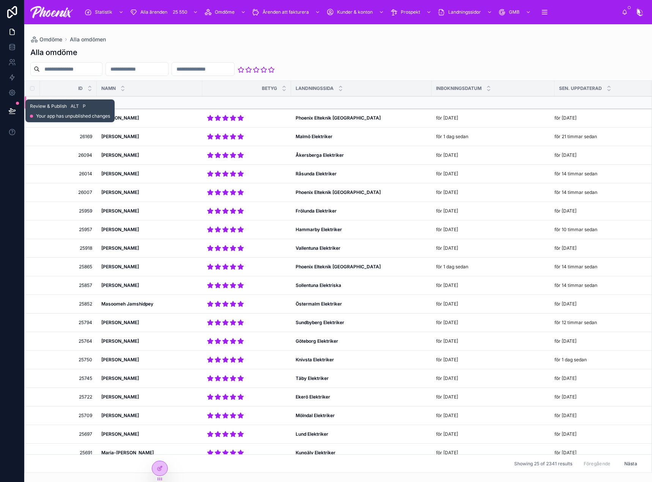
click at [18, 114] on button at bounding box center [12, 110] width 17 height 21
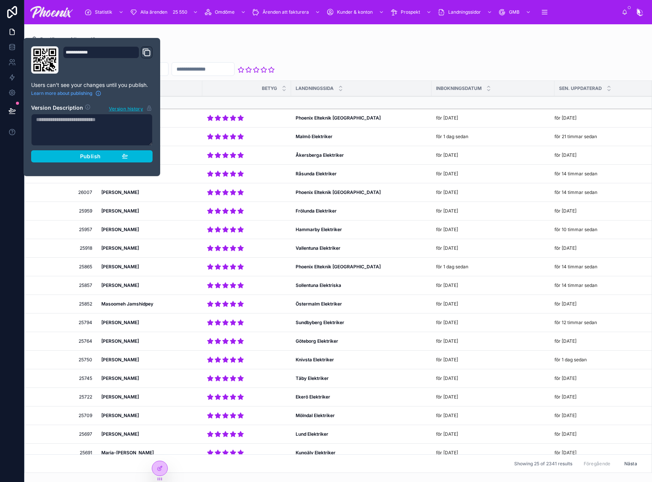
click at [148, 159] on button "Publish" at bounding box center [91, 156] width 121 height 12
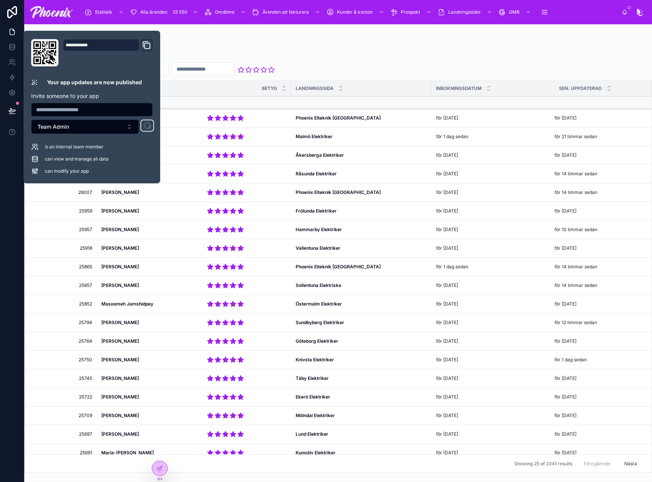
click at [303, 46] on div "Alla omdöme Id NAMN betyg LANDNINGSSIDA INBOKNINGSDATUM sen. uppdaterad 22 2624…" at bounding box center [337, 257] width 627 height 430
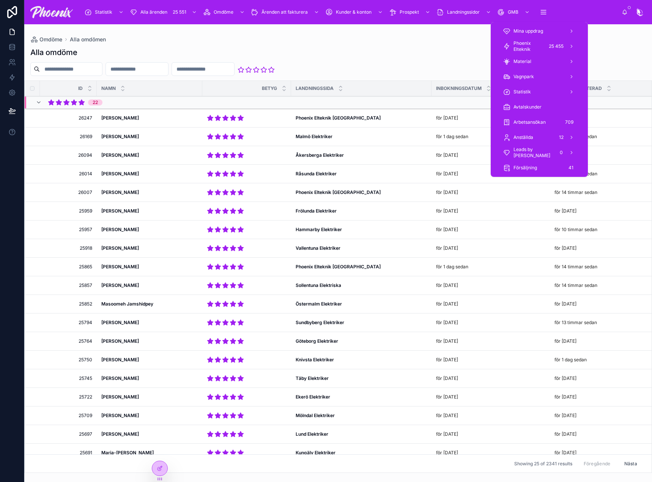
click at [531, 43] on span "Phoenix Elteknik" at bounding box center [528, 46] width 30 height 12
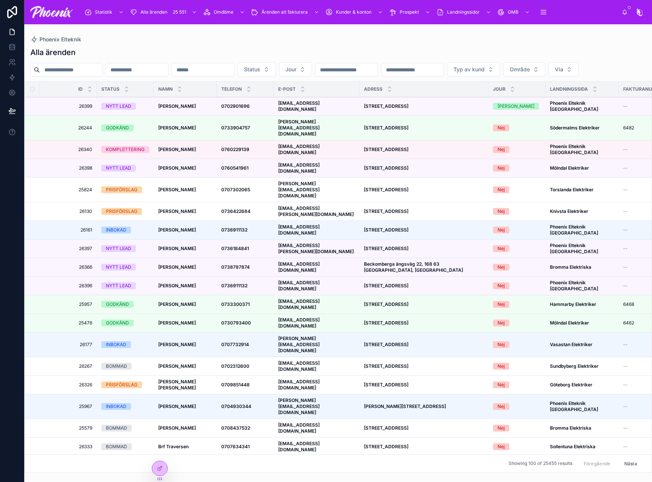
click at [294, 112] on strong "[EMAIL_ADDRESS][DOMAIN_NAME]" at bounding box center [298, 106] width 41 height 12
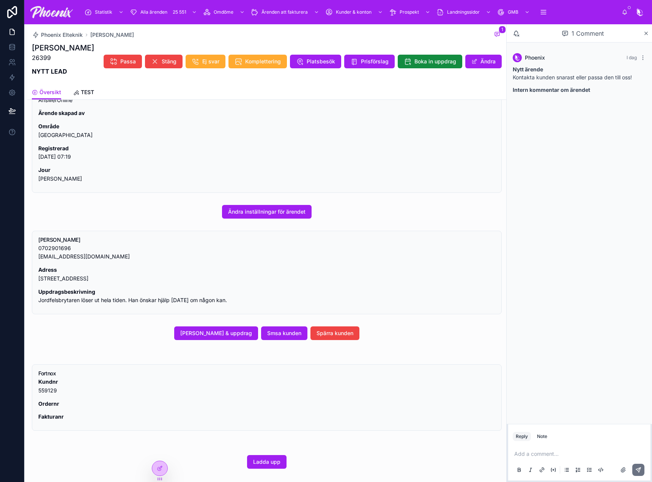
scroll to position [115, 0]
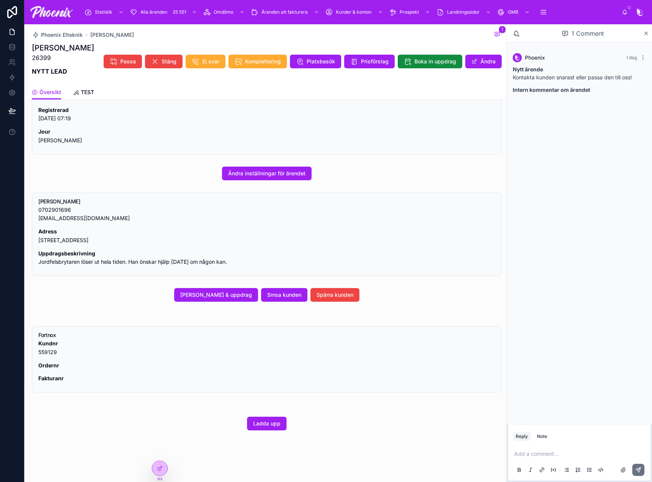
click at [295, 296] on span "Smsa kunden" at bounding box center [284, 295] width 34 height 8
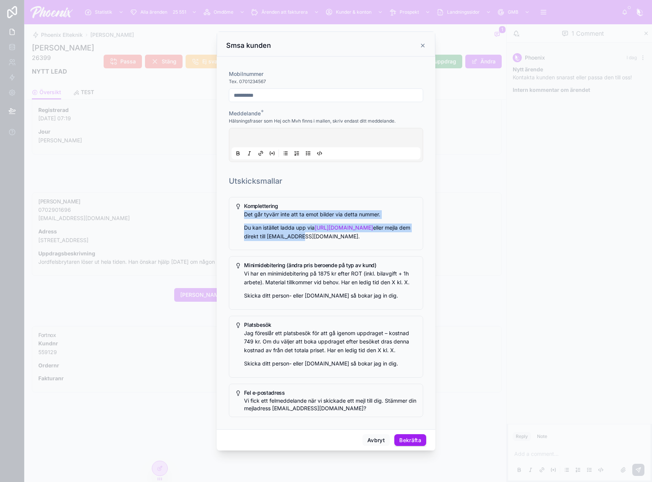
drag, startPoint x: 243, startPoint y: 213, endPoint x: 395, endPoint y: 239, distance: 154.3
click at [395, 239] on div "Komplettering Det går tyvärr inte att ta emot bilder via detta nummer. Du kan i…" at bounding box center [326, 223] width 194 height 53
copy div "Det går tyvärr inte att ta emot bilder via detta nummer. Du kan istället ladda …"
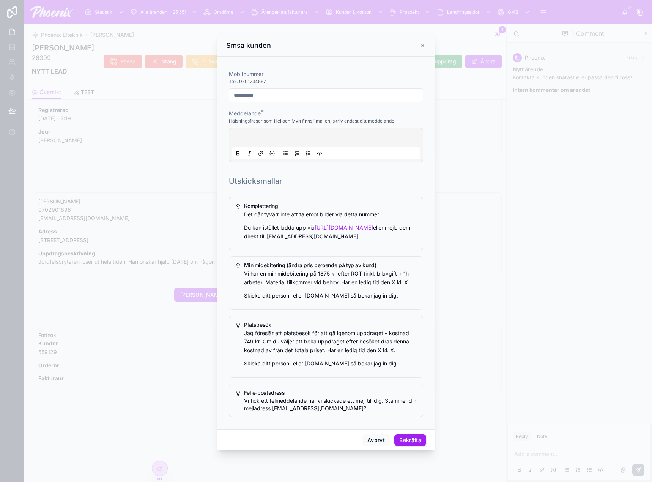
click at [311, 132] on div at bounding box center [325, 144] width 189 height 29
click at [306, 137] on div at bounding box center [325, 144] width 189 height 29
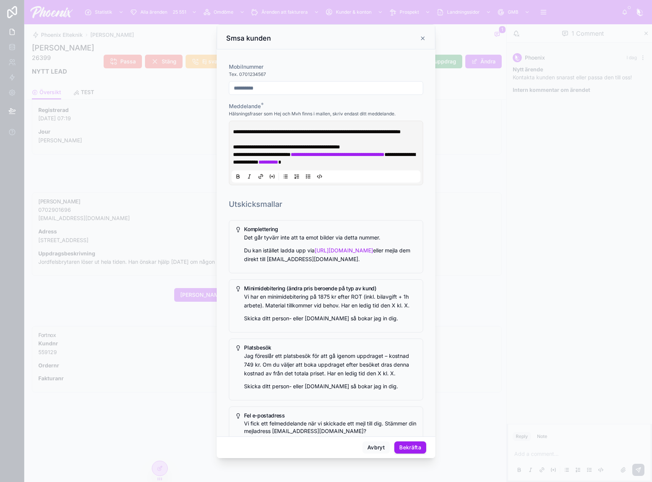
click at [309, 164] on p "**********" at bounding box center [327, 158] width 189 height 15
click at [391, 151] on p "**********" at bounding box center [327, 139] width 189 height 23
click at [369, 140] on p "**********" at bounding box center [327, 139] width 189 height 23
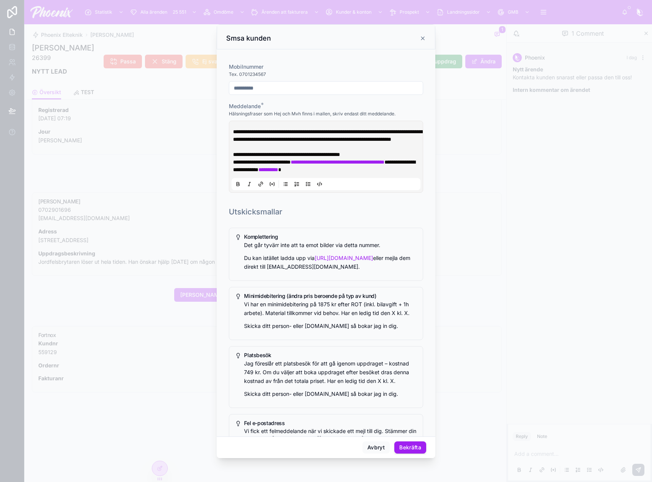
click at [391, 158] on p "**********" at bounding box center [327, 143] width 189 height 30
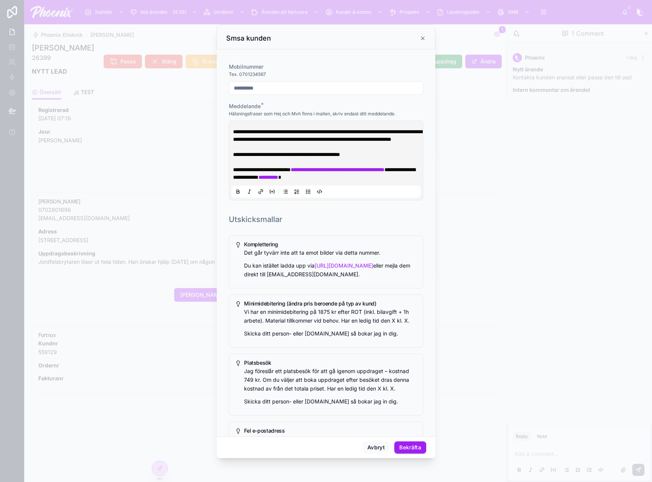
click at [234, 172] on span "**********" at bounding box center [262, 169] width 58 height 5
click at [406, 446] on button "Bekräfta" at bounding box center [410, 447] width 32 height 12
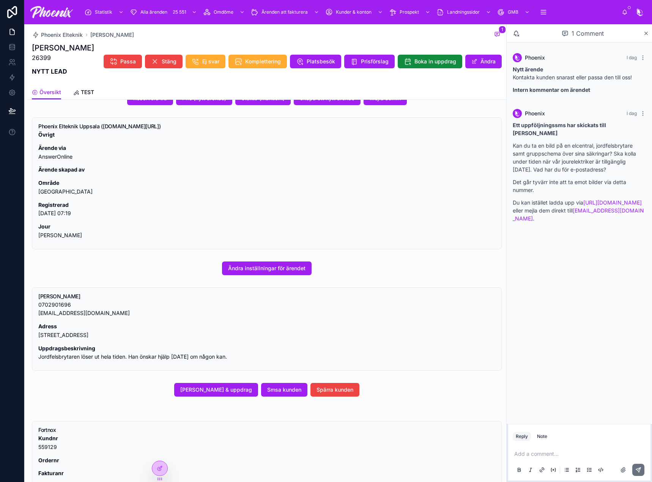
scroll to position [0, 0]
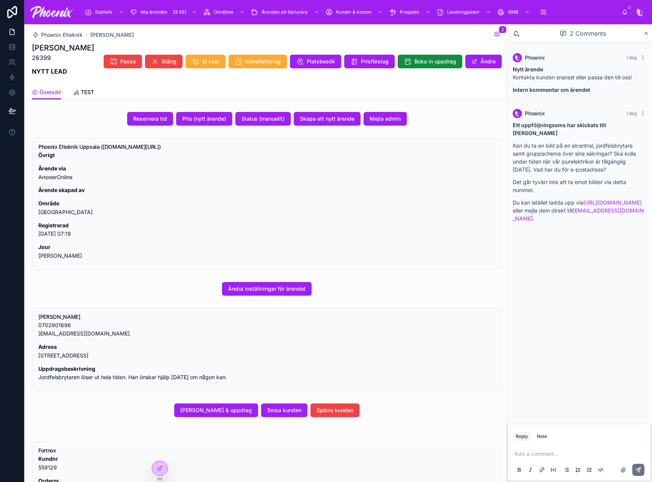
click at [211, 413] on span "[PERSON_NAME] & uppdrag" at bounding box center [216, 410] width 72 height 8
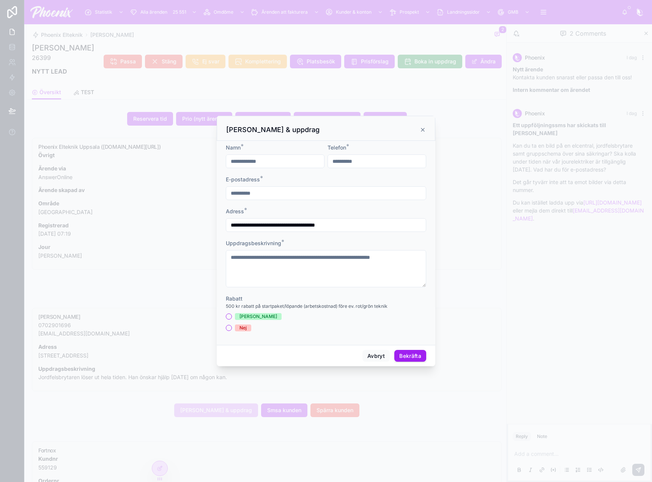
click at [352, 195] on input "**********" at bounding box center [325, 193] width 199 height 11
paste input "*********"
type input "**********"
click at [415, 349] on div "Avbryt Bekräfta" at bounding box center [326, 356] width 218 height 22
click at [415, 350] on button "Bekräfta" at bounding box center [410, 356] width 32 height 12
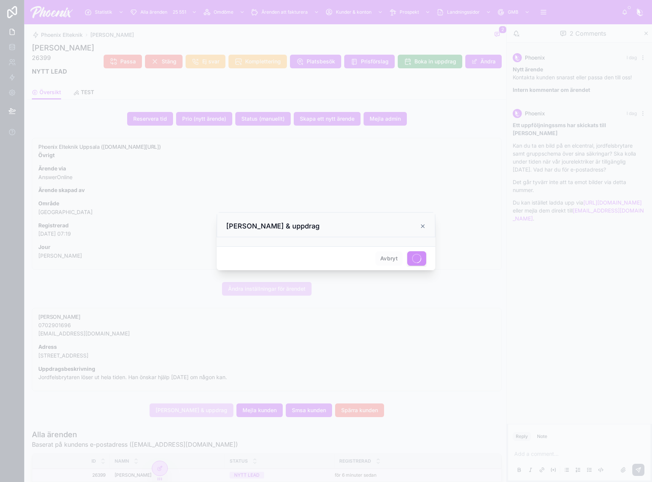
click at [424, 226] on icon at bounding box center [422, 226] width 6 height 6
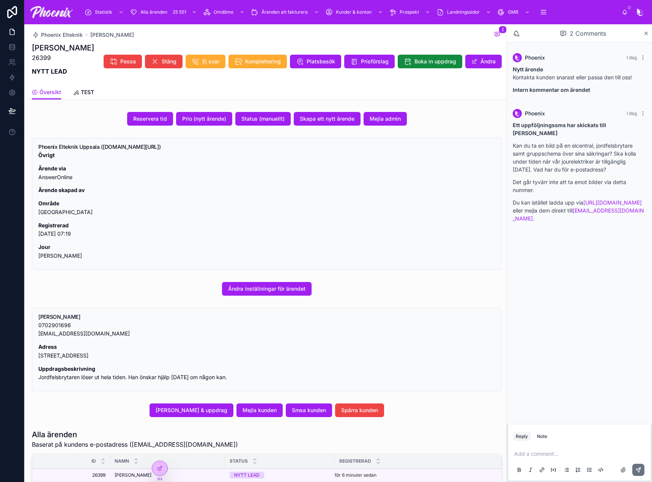
click at [129, 58] on span "Passa" at bounding box center [128, 62] width 16 height 8
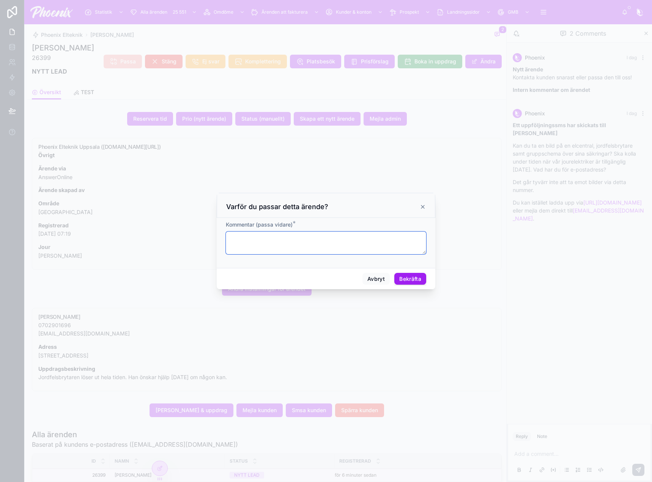
click at [364, 247] on textarea at bounding box center [326, 242] width 200 height 23
type textarea "**********"
click at [412, 278] on button "Bekräfta" at bounding box center [410, 279] width 32 height 12
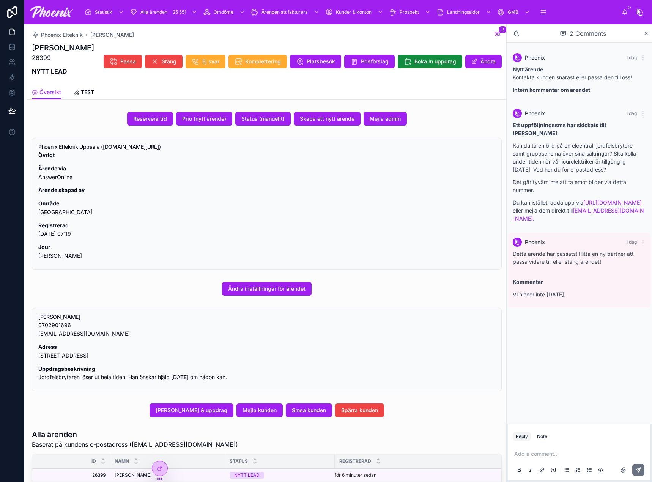
click at [643, 239] on icon at bounding box center [642, 242] width 6 height 6
click at [642, 220] on span "Delete comment" at bounding box center [628, 220] width 36 height 6
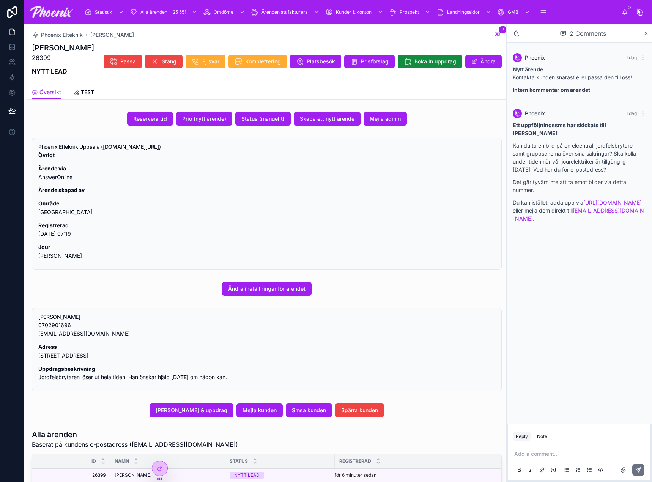
click at [549, 454] on p at bounding box center [580, 454] width 133 height 8
click at [637, 470] on icon at bounding box center [638, 469] width 6 height 6
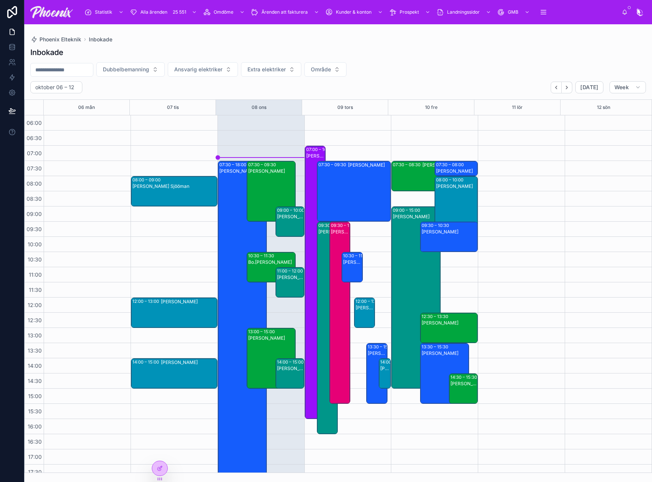
click at [230, 207] on div "[PERSON_NAME]" at bounding box center [242, 326] width 47 height 317
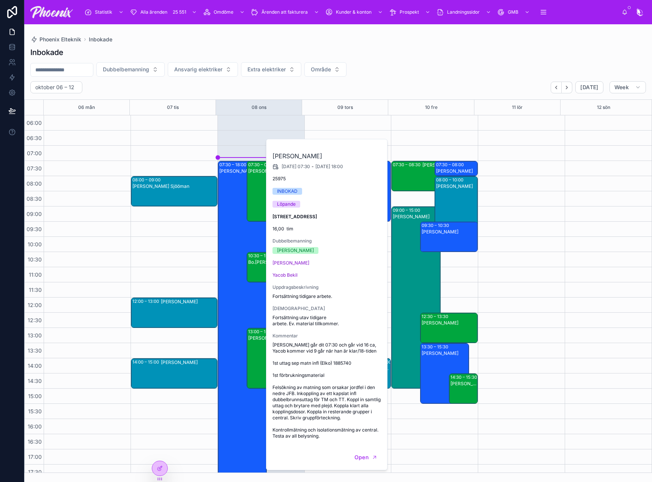
click at [160, 162] on div "08:00 – 09:00 [PERSON_NAME] Sjööman [DEMOGRAPHIC_DATA]:00 – 13:00 [PERSON_NAME]…" at bounding box center [173, 388] width 87 height 546
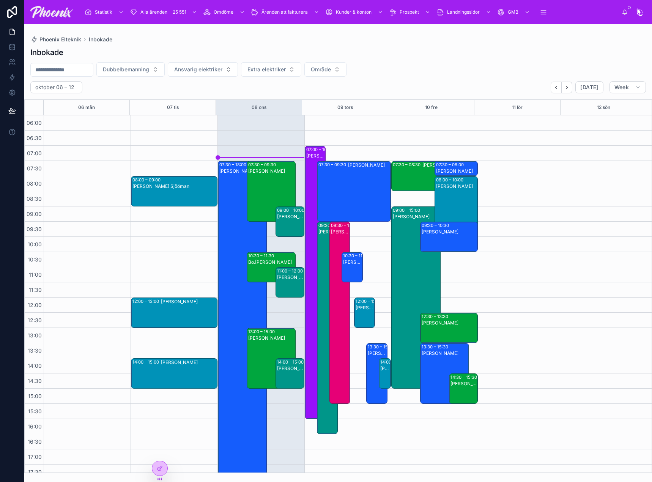
click at [267, 184] on div "[PERSON_NAME]" at bounding box center [271, 197] width 47 height 59
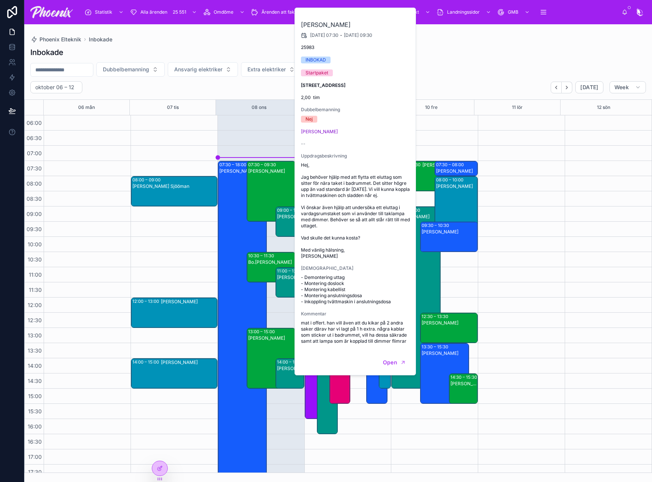
click at [279, 211] on div "09:00 – 10:00" at bounding box center [291, 210] width 29 height 6
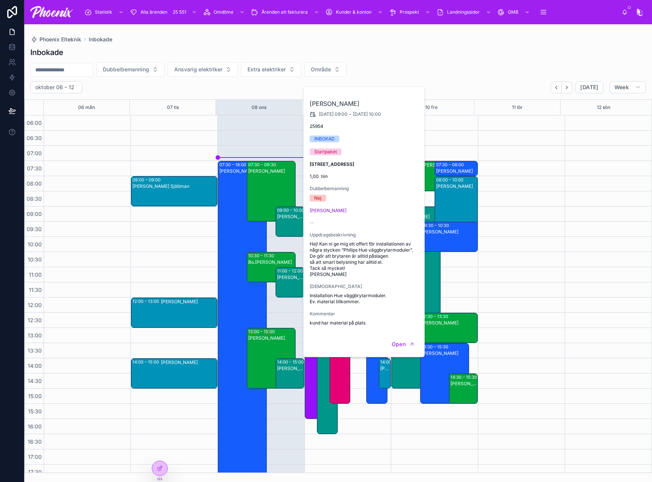
click at [282, 286] on div "[PERSON_NAME]" at bounding box center [290, 288] width 27 height 29
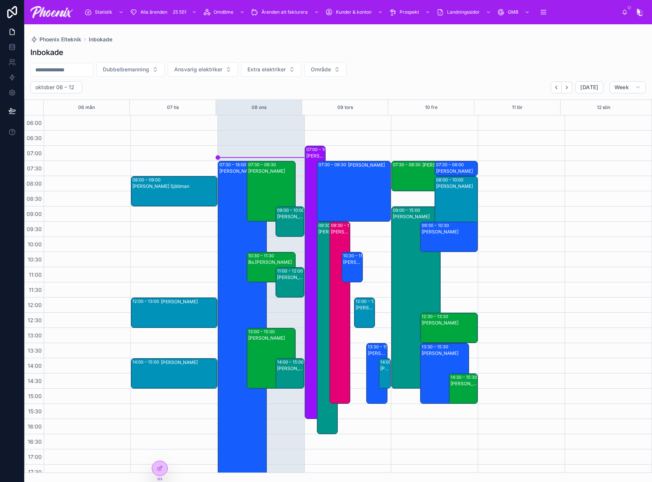
click at [285, 371] on div "[PERSON_NAME]" at bounding box center [290, 368] width 27 height 6
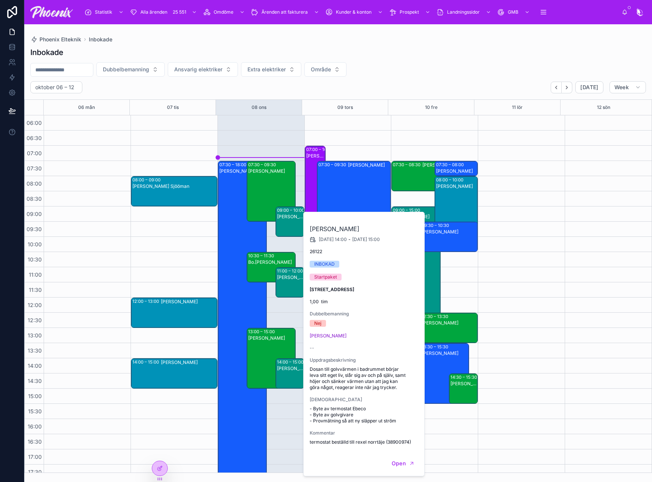
click at [267, 148] on div "07:30 – 18:00 Carl Edin 07:30 – 09:30 Martin Dahlqvist 10:30 – 11:30 Bo.Daniels…" at bounding box center [260, 388] width 87 height 546
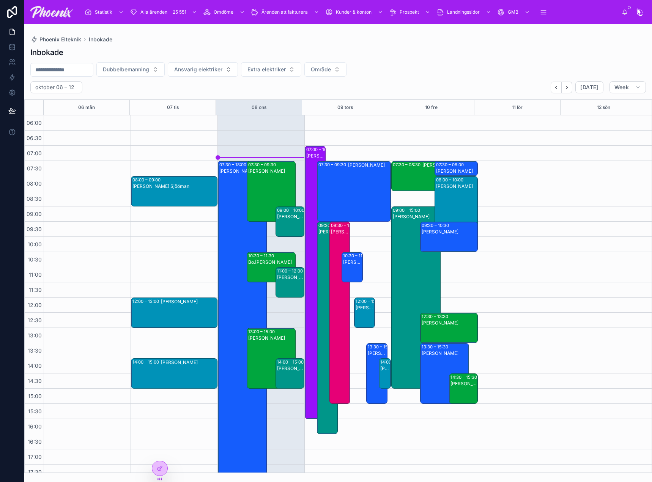
drag, startPoint x: 302, startPoint y: 157, endPoint x: 308, endPoint y: 159, distance: 6.0
click at [308, 159] on div "07:00 – 16:00 Veronica ledig" at bounding box center [315, 282] width 21 height 273
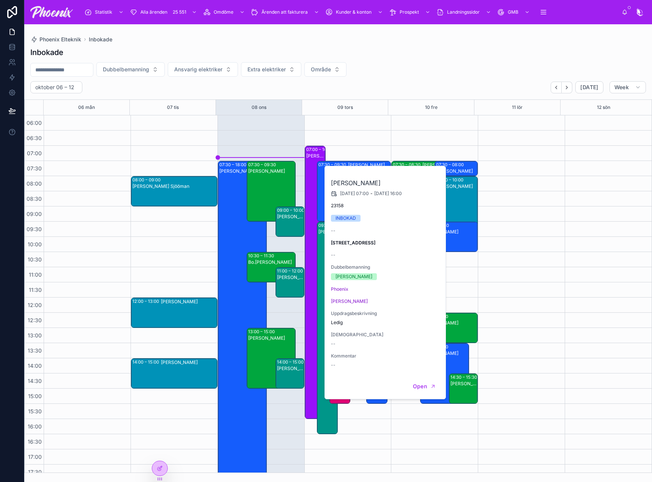
click at [337, 130] on div "07:00 – 16:00 Veronica ledig 07:30 – 09:30 Patrik Hallén 09:30 – 16:30 Hanna Wa…" at bounding box center [347, 388] width 87 height 546
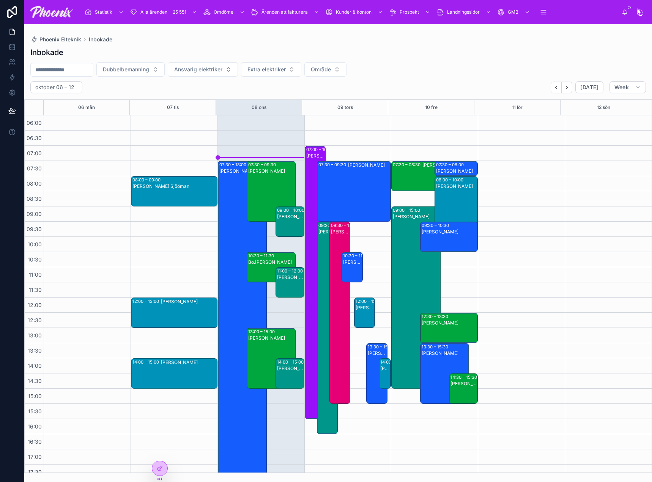
click at [330, 174] on div "07:30 – 09:30 Patrik Hallén" at bounding box center [353, 191] width 73 height 60
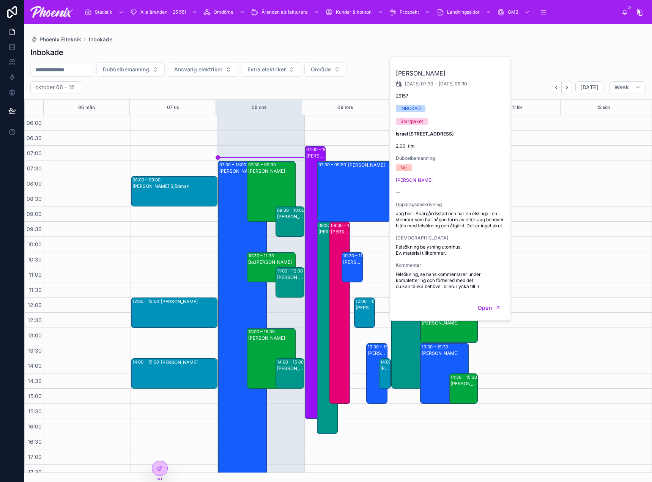
drag, startPoint x: 340, startPoint y: 134, endPoint x: 338, endPoint y: 167, distance: 33.5
click at [340, 134] on div "07:00 – 16:00 Veronica ledig 07:30 – 09:30 Patrik Hallén 09:30 – 16:30 Hanna Wa…" at bounding box center [347, 388] width 87 height 546
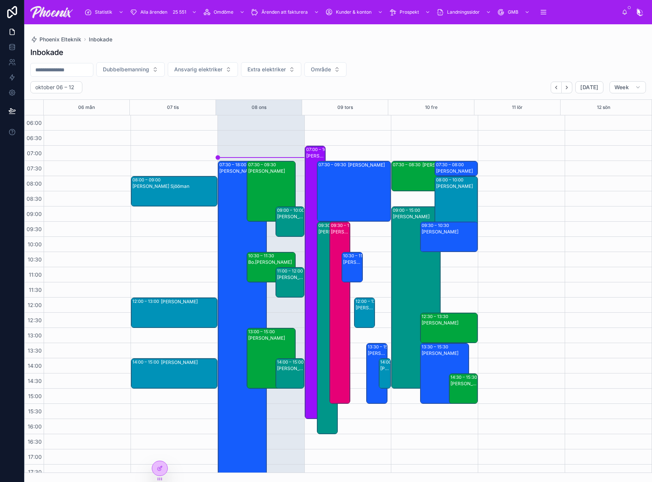
click at [335, 224] on div "09:30 – 15:30" at bounding box center [345, 225] width 29 height 6
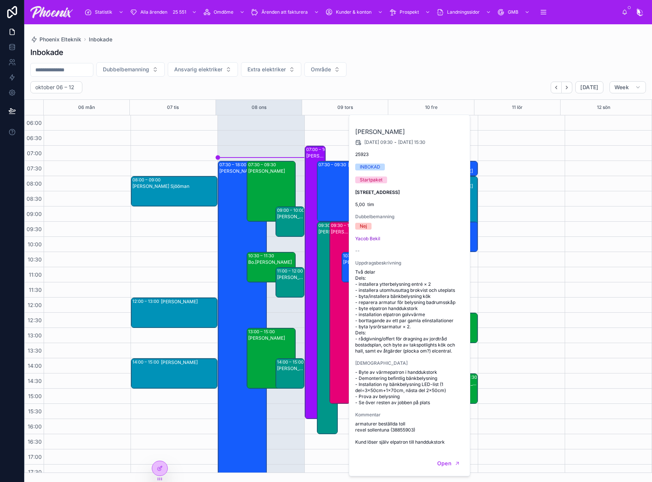
drag, startPoint x: 332, startPoint y: 144, endPoint x: 324, endPoint y: 200, distance: 56.8
click at [332, 144] on div "07:00 – 16:00 Veronica ledig 07:30 – 09:30 Patrik Hallén 09:30 – 16:30 Hanna Wa…" at bounding box center [347, 388] width 87 height 546
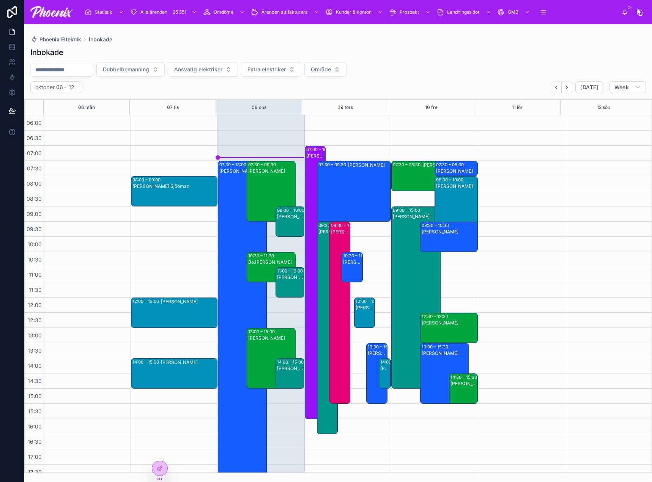
click at [319, 226] on div "09:30 – 16:30" at bounding box center [332, 225] width 29 height 6
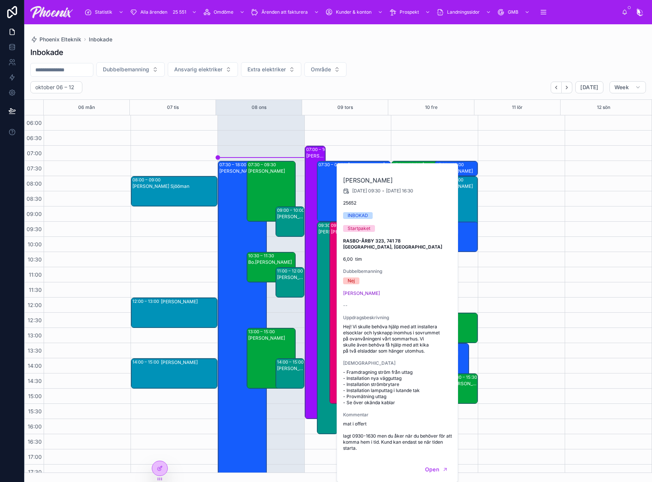
click at [331, 135] on div "07:00 – 16:00 Veronica ledig 07:30 – 09:30 Patrik Hallén 09:30 – 16:30 Hanna Wa…" at bounding box center [347, 388] width 87 height 546
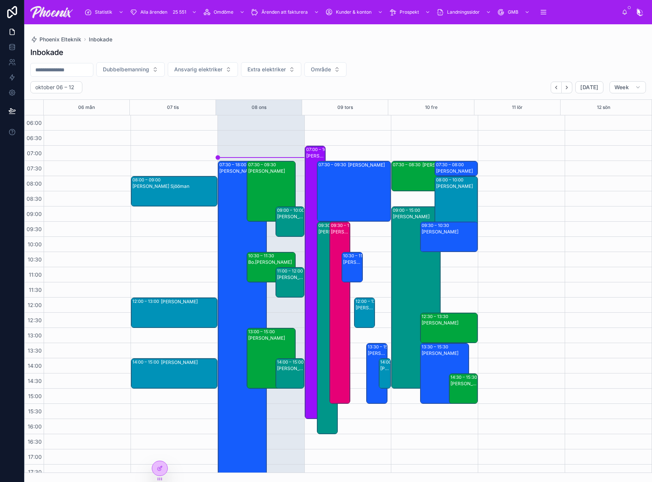
click at [349, 265] on div "[PERSON_NAME]" at bounding box center [352, 262] width 19 height 7
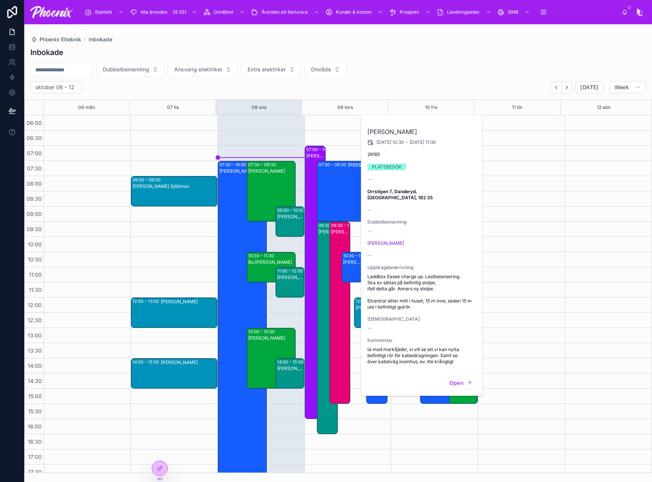
drag, startPoint x: 333, startPoint y: 122, endPoint x: 347, endPoint y: 241, distance: 119.5
click at [333, 126] on div "07:00 – 16:00 Veronica ledig 07:30 – 09:30 Patrik Hallén 09:30 – 16:30 Hanna Wa…" at bounding box center [347, 388] width 87 height 546
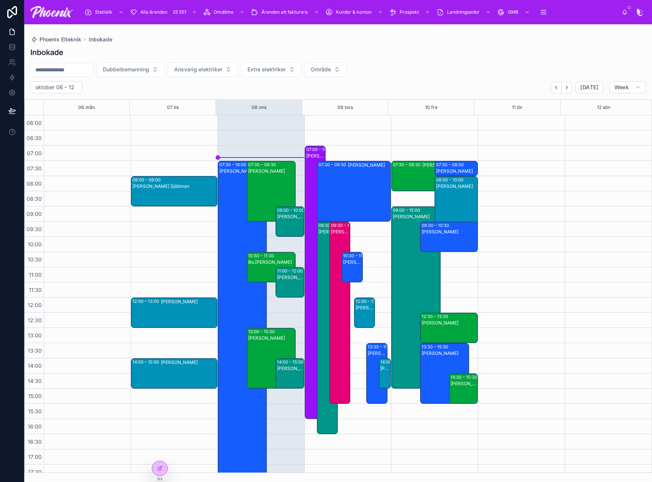
click at [362, 311] on div "[PERSON_NAME]" at bounding box center [364, 307] width 19 height 7
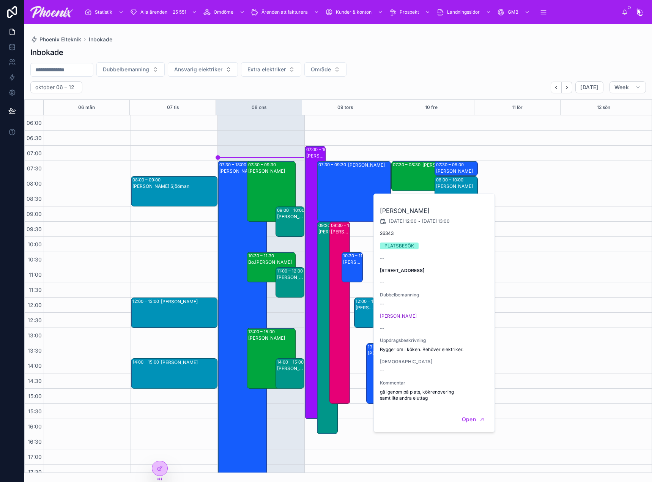
click at [350, 357] on div "07:00 – 16:00 Veronica ledig 07:30 – 09:30 Patrik Hallén 09:30 – 16:30 Hanna Wa…" at bounding box center [347, 388] width 87 height 546
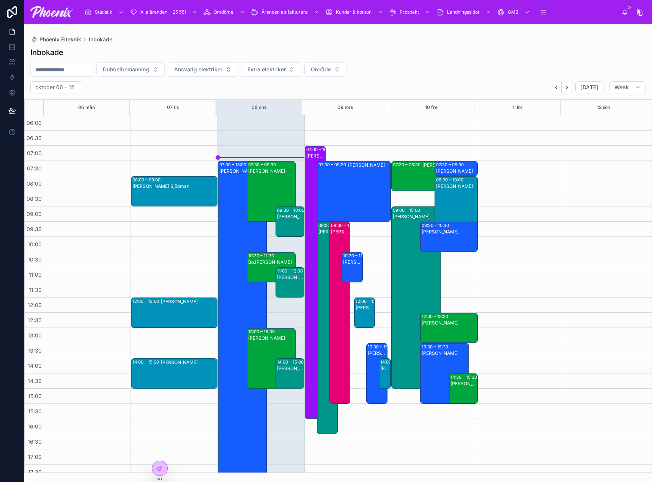
click at [291, 286] on div "[PERSON_NAME]" at bounding box center [290, 288] width 27 height 29
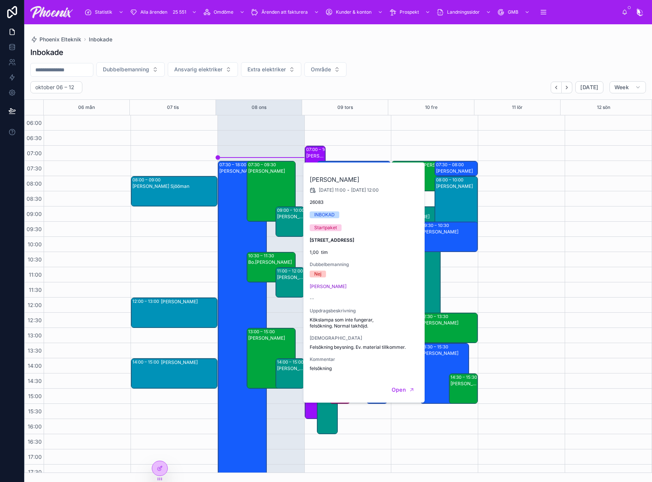
click at [267, 313] on div "07:30 – 18:00 Carl Edin 07:30 – 09:30 Martin Dahlqvist 10:30 – 11:30 Bo.Daniels…" at bounding box center [260, 388] width 87 height 546
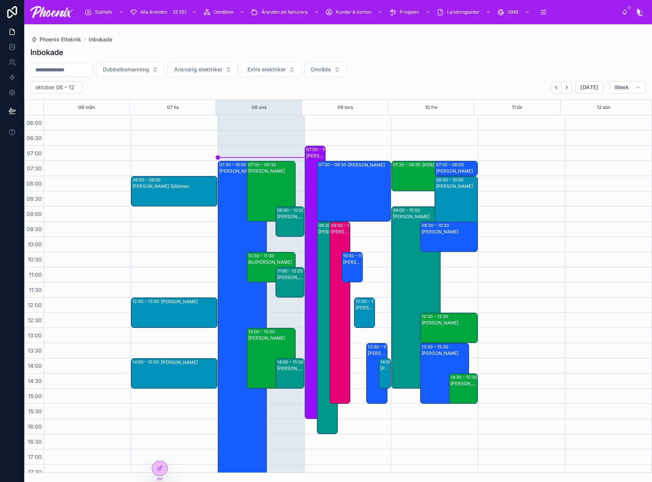
click at [358, 305] on div "[PERSON_NAME]" at bounding box center [364, 308] width 19 height 6
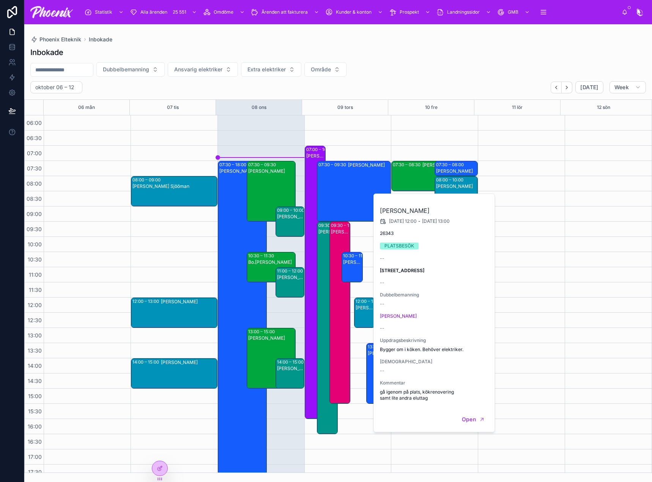
click at [361, 286] on div "07:00 – 16:00 Veronica ledig 07:30 – 09:30 Patrik Hallén 09:30 – 16:30 Hanna Wa…" at bounding box center [347, 388] width 87 height 546
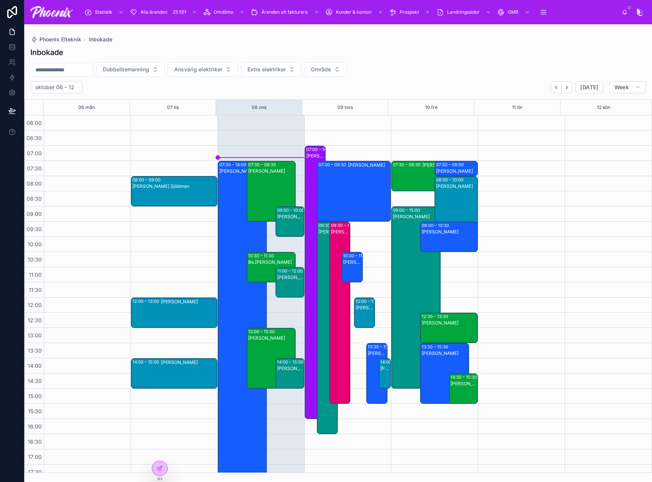
drag, startPoint x: 546, startPoint y: 261, endPoint x: 539, endPoint y: 261, distance: 6.8
click at [545, 261] on div at bounding box center [520, 388] width 87 height 546
click at [231, 74] on button "Ansvarig elektriker" at bounding box center [203, 69] width 70 height 14
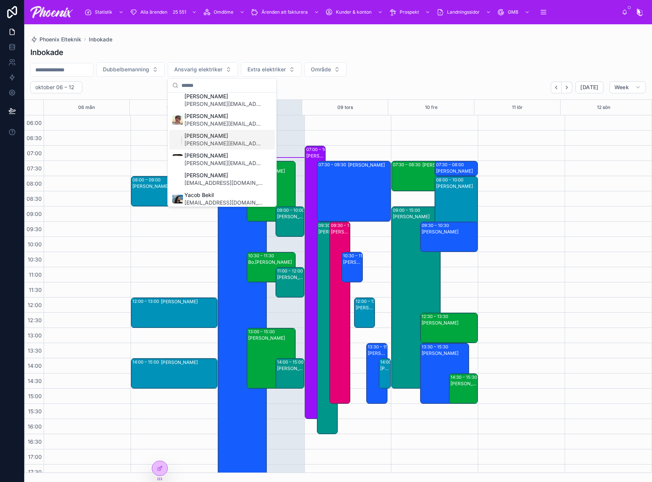
scroll to position [8, 0]
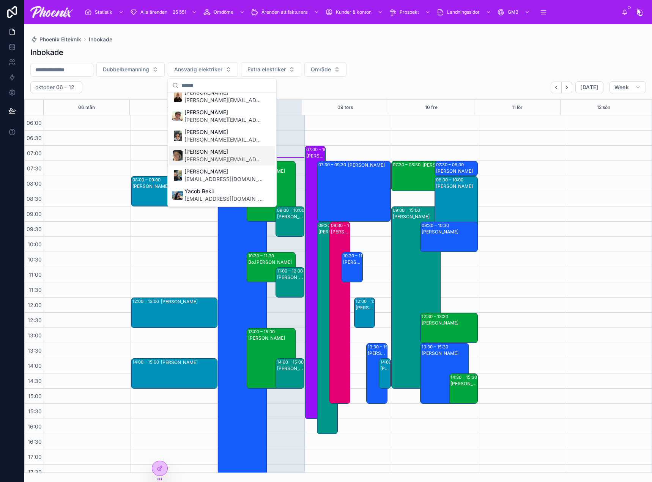
click at [234, 154] on span "[PERSON_NAME]" at bounding box center [223, 152] width 78 height 8
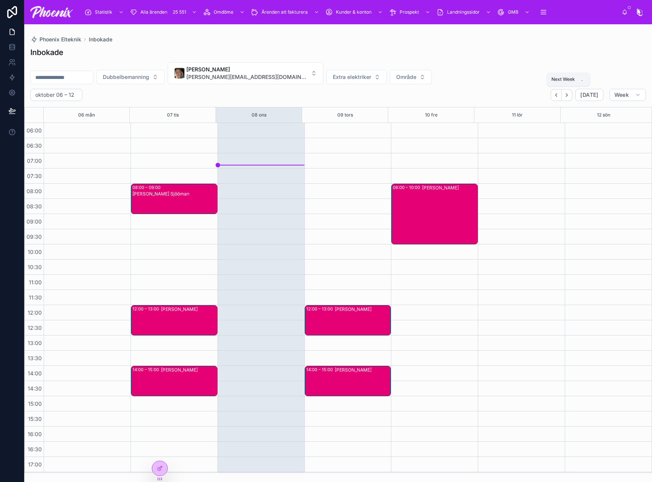
click at [567, 97] on icon "Next" at bounding box center [567, 95] width 6 height 6
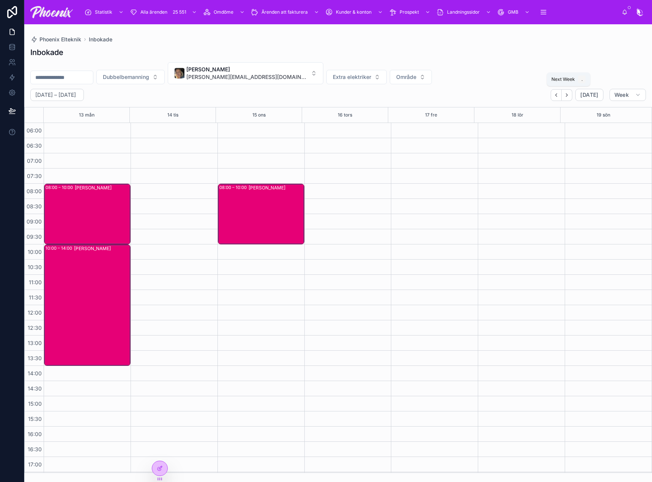
click at [568, 96] on icon "Next" at bounding box center [567, 95] width 6 height 6
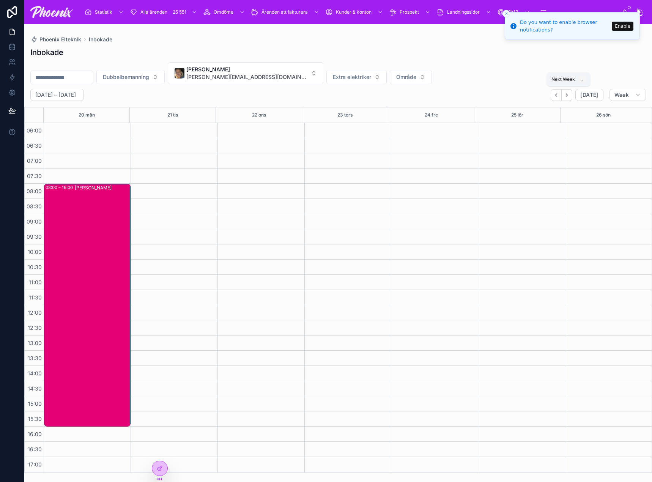
click at [568, 96] on icon "Next" at bounding box center [567, 95] width 6 height 6
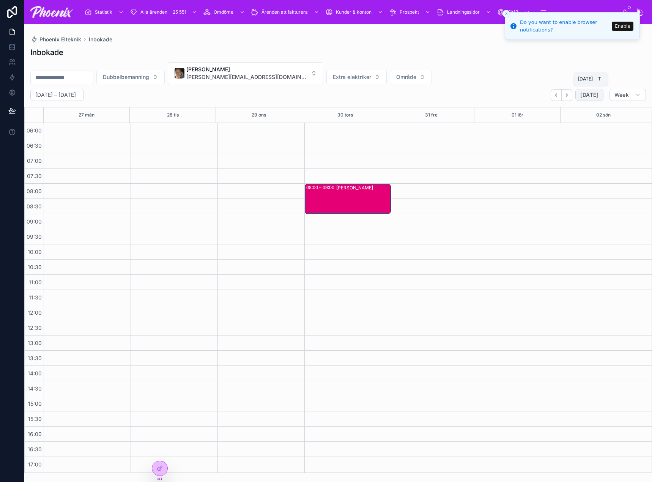
click at [586, 92] on span "[DATE]" at bounding box center [589, 94] width 18 height 7
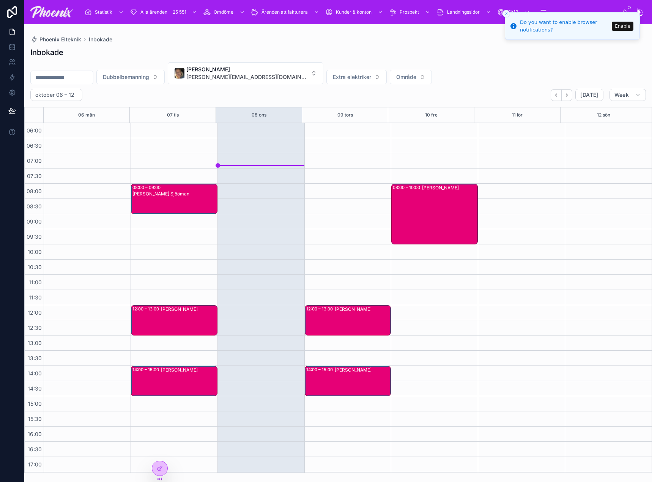
click at [265, 74] on span "[PERSON_NAME][EMAIL_ADDRESS][DOMAIN_NAME]" at bounding box center [246, 77] width 121 height 8
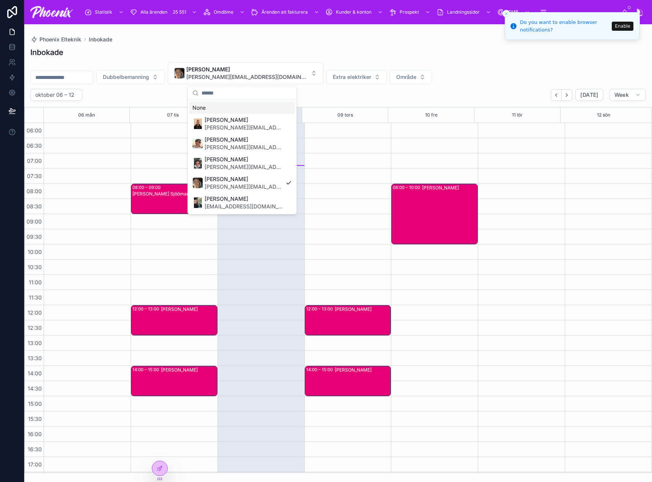
click at [335, 63] on div "Dubbelbemanning Josephine Johnsson josephine.johnsson@phxel.se Extra elektriker…" at bounding box center [337, 73] width 627 height 22
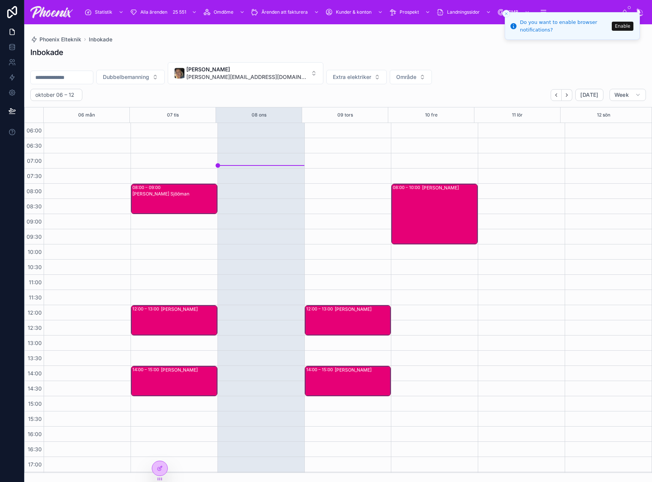
click at [281, 82] on button "Josephine Johnsson josephine.johnsson@phxel.se" at bounding box center [245, 73] width 155 height 22
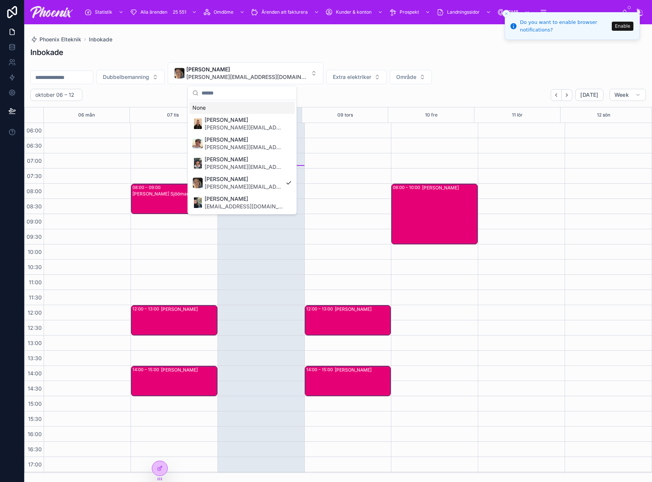
click at [253, 108] on div "None" at bounding box center [241, 108] width 105 height 12
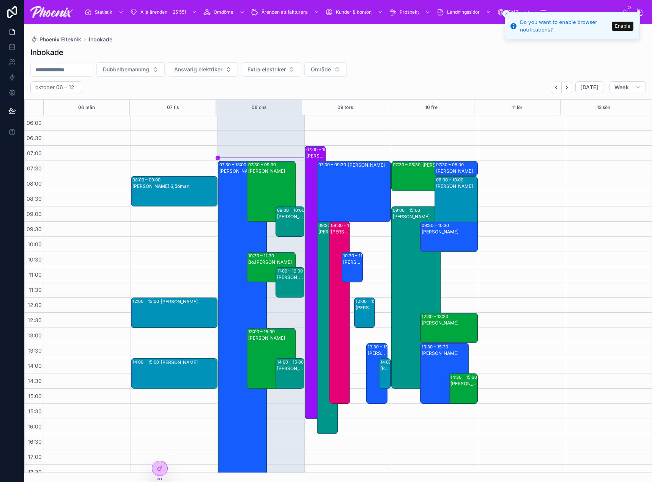
click at [232, 166] on div "07:30 – 18:00" at bounding box center [233, 165] width 29 height 6
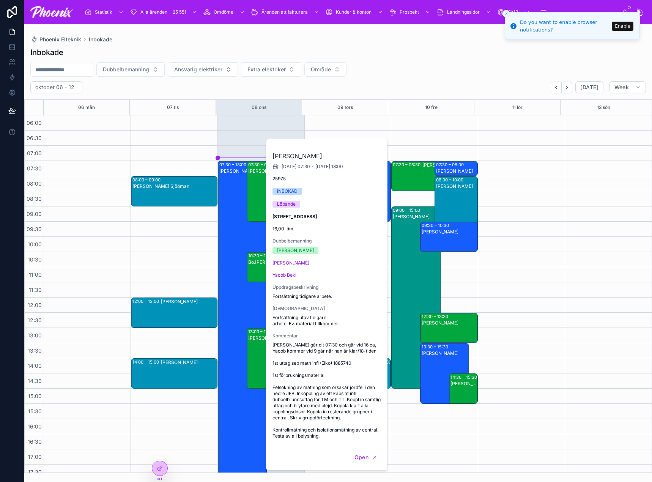
click at [234, 139] on div "07:30 – 18:00 Carl Edin 07:30 – 09:30 Martin Dahlqvist 10:30 – 11:30 Bo.Daniels…" at bounding box center [260, 388] width 87 height 546
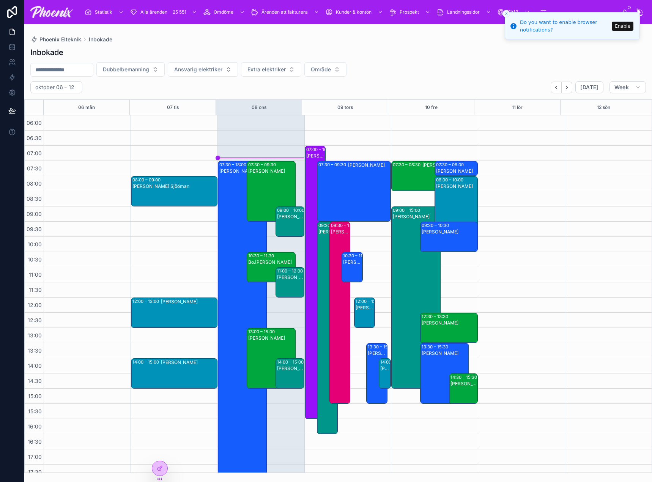
click at [259, 174] on div "[PERSON_NAME]" at bounding box center [271, 197] width 47 height 59
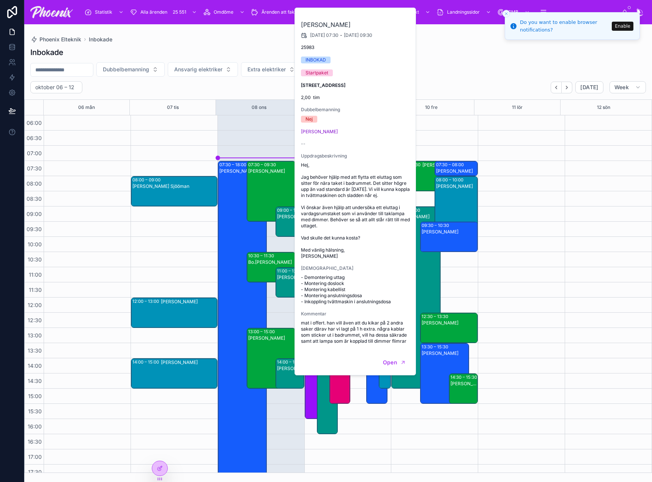
click at [261, 135] on div "07:30 – 18:00 Carl Edin 07:30 – 09:30 Martin Dahlqvist 10:30 – 11:30 Bo.Daniels…" at bounding box center [260, 388] width 87 height 546
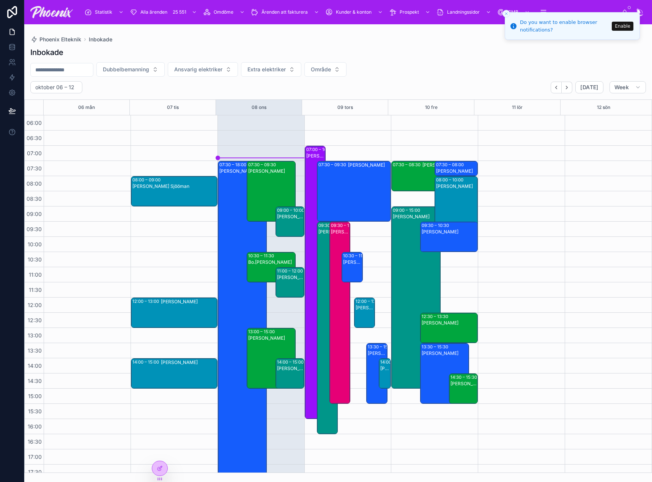
click at [285, 213] on div "09:00 – 10:00" at bounding box center [291, 210] width 29 height 6
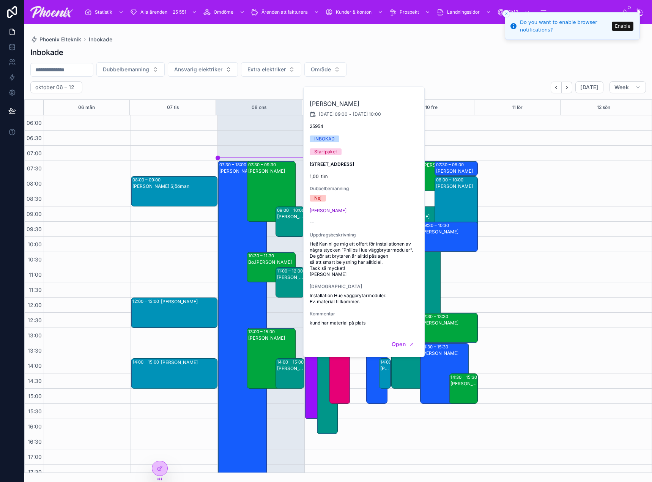
click at [257, 148] on div "07:30 – 18:00 Carl Edin 07:30 – 09:30 Martin Dahlqvist 10:30 – 11:30 Bo.Daniels…" at bounding box center [260, 388] width 87 height 546
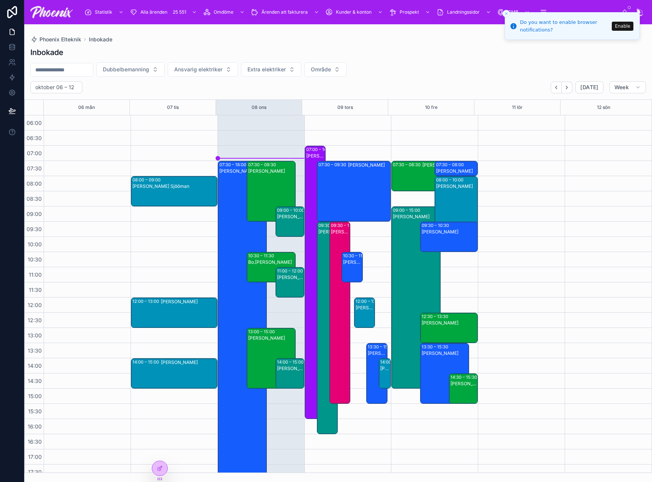
drag, startPoint x: 286, startPoint y: 386, endPoint x: 286, endPoint y: 383, distance: 3.9
click at [286, 385] on div "[PERSON_NAME]" at bounding box center [290, 379] width 27 height 29
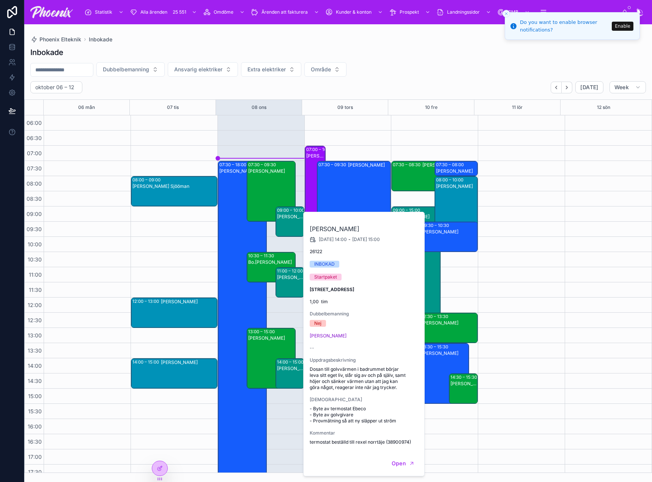
click at [281, 379] on div "[PERSON_NAME]" at bounding box center [290, 379] width 27 height 29
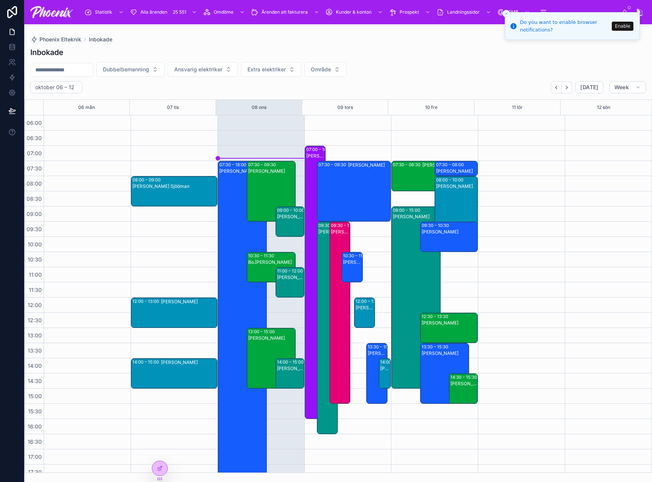
click at [281, 379] on div "[PERSON_NAME]" at bounding box center [290, 379] width 27 height 29
